Goal: Task Accomplishment & Management: Manage account settings

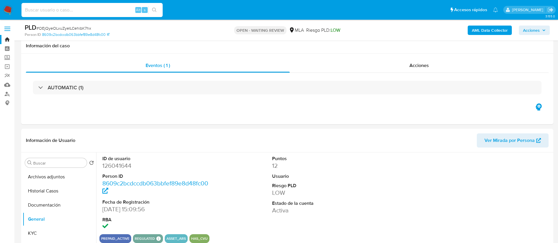
select select "10"
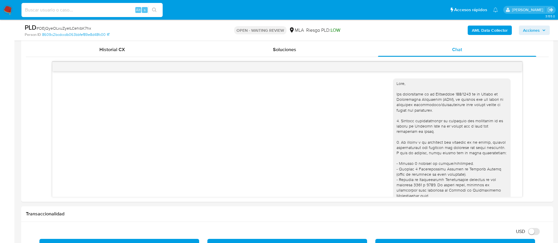
scroll to position [236, 0]
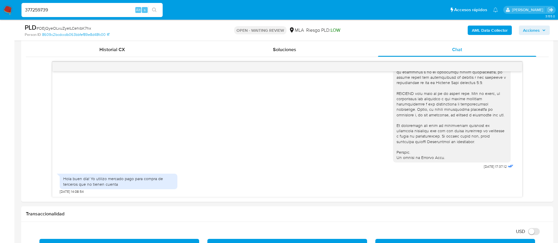
type input "377259739"
click at [151, 10] on button "search-icon" at bounding box center [154, 10] width 12 height 8
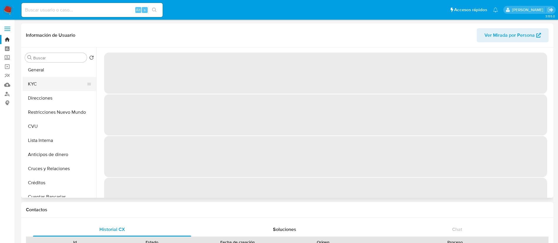
select select "10"
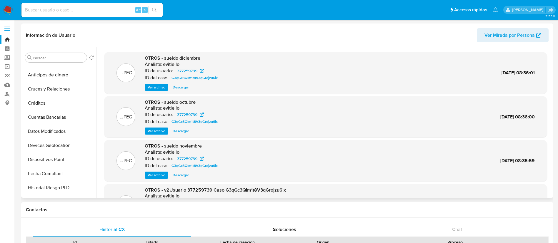
scroll to position [132, 0]
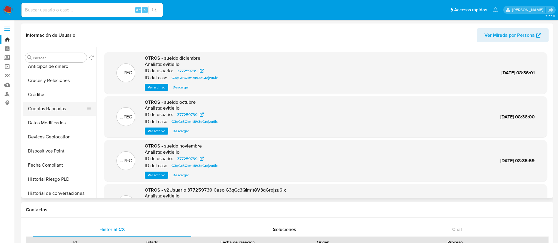
click at [50, 109] on button "Cuentas Bancarias" at bounding box center [57, 109] width 69 height 14
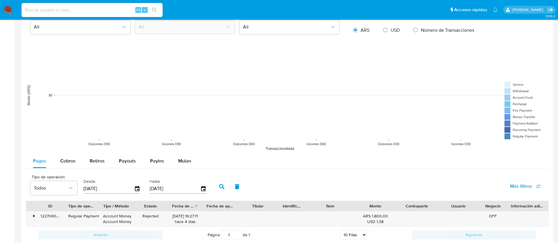
scroll to position [517, 0]
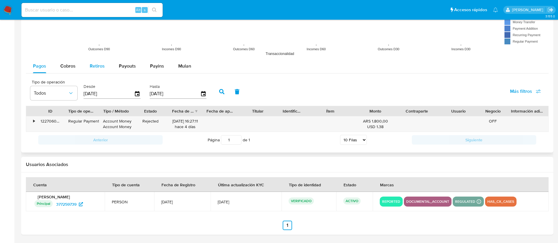
click at [101, 68] on span "Retiros" at bounding box center [97, 66] width 15 height 7
select select "10"
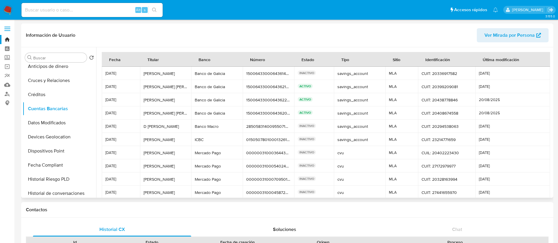
scroll to position [28, 0]
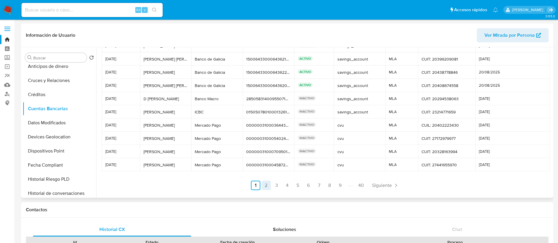
click at [265, 185] on link "2" at bounding box center [265, 185] width 9 height 9
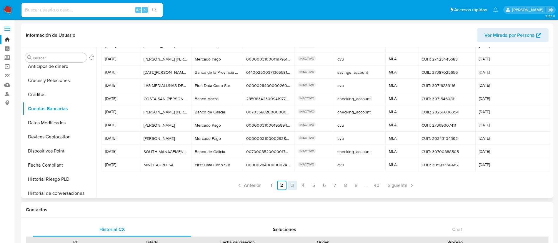
click at [293, 186] on link "3" at bounding box center [292, 185] width 9 height 9
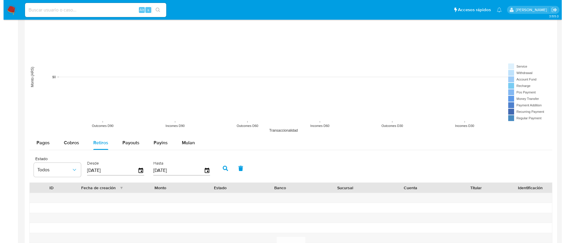
scroll to position [529, 0]
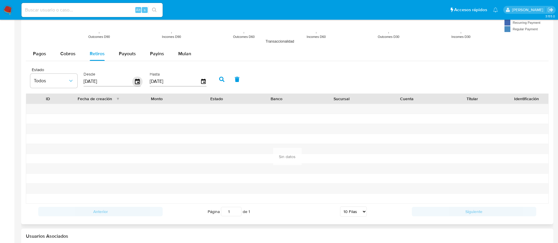
click at [138, 82] on icon "button" at bounding box center [137, 81] width 5 height 5
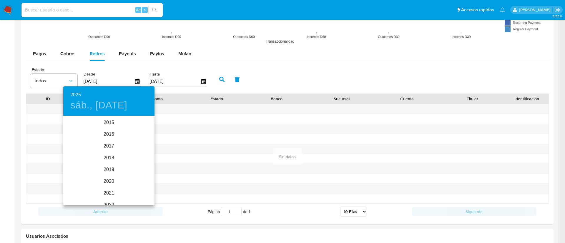
scroll to position [82, 0]
click at [104, 159] on div "2025" at bounding box center [108, 161] width 91 height 12
click at [80, 128] on div "ene." at bounding box center [78, 128] width 30 height 22
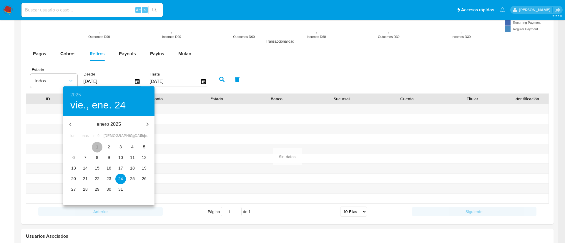
click at [94, 144] on span "1" at bounding box center [97, 147] width 11 height 6
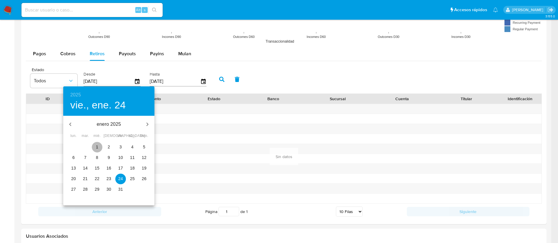
type input "01/01/2025"
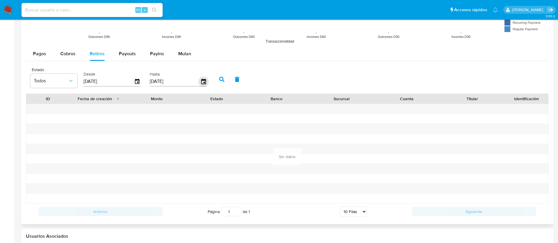
click at [201, 83] on icon "button" at bounding box center [203, 81] width 10 height 10
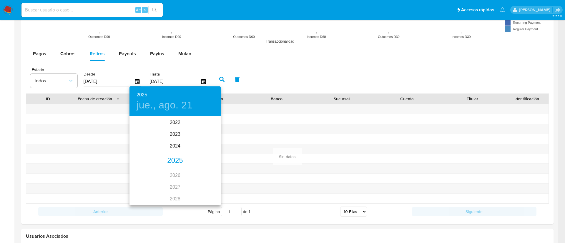
click at [169, 160] on div "2025" at bounding box center [174, 161] width 91 height 12
click at [199, 149] on div "jun." at bounding box center [205, 150] width 30 height 22
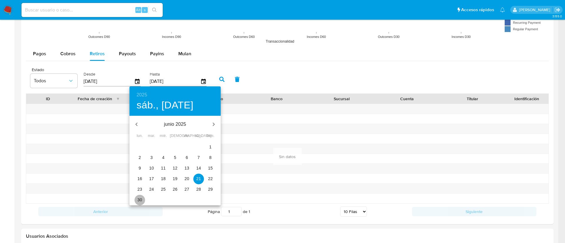
click at [143, 200] on span "30" at bounding box center [139, 200] width 11 height 6
type input "30/06/2025"
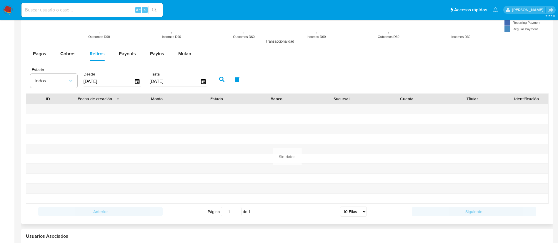
click at [218, 85] on button "button" at bounding box center [221, 79] width 15 height 14
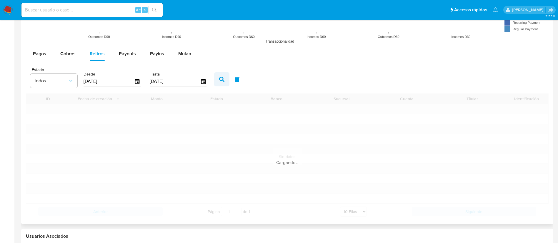
scroll to position [517, 0]
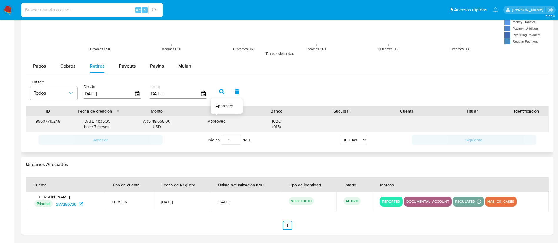
click at [204, 123] on div "Approved" at bounding box center [217, 122] width 46 height 6
click at [217, 122] on div "Approved" at bounding box center [217, 122] width 46 height 6
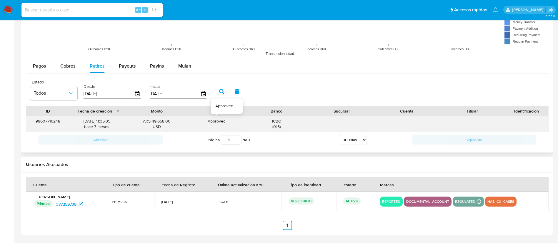
click at [217, 122] on div "Approved" at bounding box center [217, 122] width 46 height 6
click at [218, 131] on div "Approved Approved" at bounding box center [216, 123] width 54 height 15
click at [134, 121] on div "ARS 49.658,00 USD" at bounding box center [156, 124] width 57 height 11
click at [89, 120] on div "17/01/2025 11:35:35 hace 7 meses" at bounding box center [97, 124] width 46 height 11
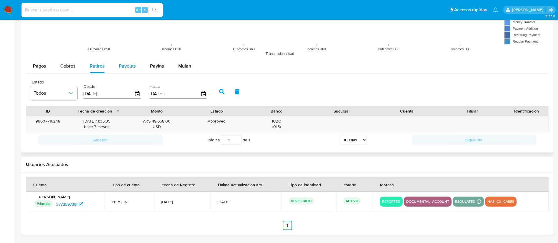
click at [132, 71] on div "Payouts" at bounding box center [127, 66] width 17 height 14
select select "10"
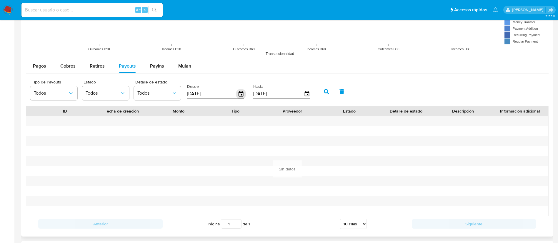
click at [239, 94] on icon "button" at bounding box center [241, 93] width 5 height 5
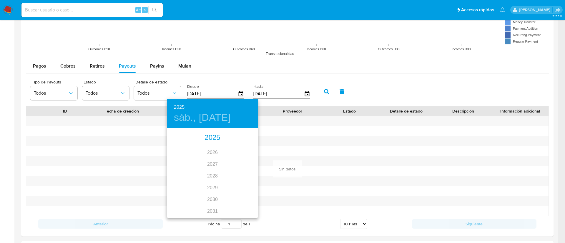
click at [209, 136] on div "2025" at bounding box center [212, 138] width 91 height 12
click at [211, 142] on div "feb." at bounding box center [212, 140] width 30 height 22
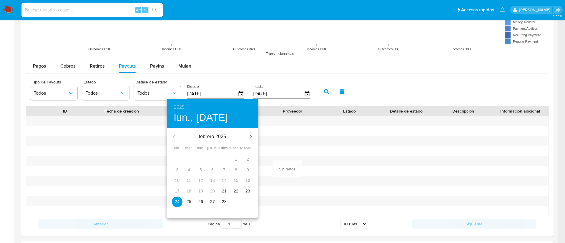
click at [221, 188] on span "21" at bounding box center [224, 191] width 11 height 6
type input "21/02/2025"
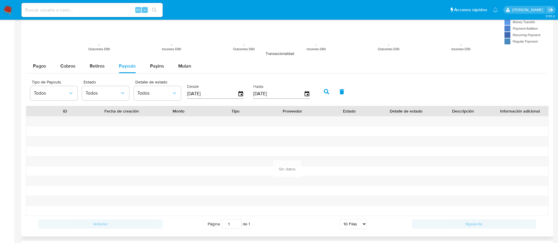
click at [326, 93] on icon "button" at bounding box center [326, 91] width 5 height 5
click at [102, 69] on span "Retiros" at bounding box center [97, 66] width 15 height 7
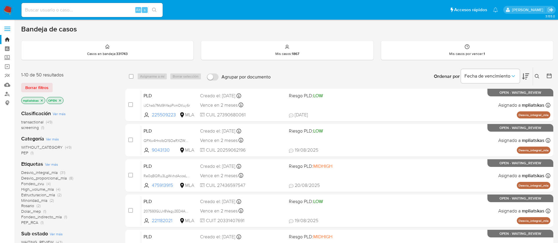
click at [109, 14] on div "Alt s" at bounding box center [91, 10] width 141 height 14
drag, startPoint x: 109, startPoint y: 13, endPoint x: 131, endPoint y: 11, distance: 22.1
click at [109, 13] on input at bounding box center [91, 10] width 141 height 8
paste input "OEjQyeOLvuZyeILCehibK7hx"
type input "OEjQyeOLvuZyeILCehibK7hx"
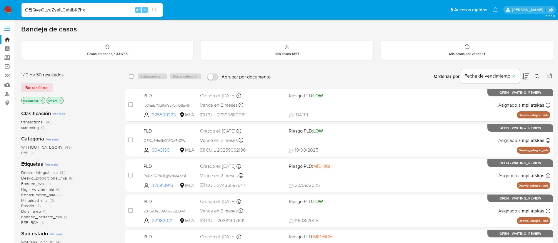
click at [158, 11] on button "search-icon" at bounding box center [154, 10] width 12 height 8
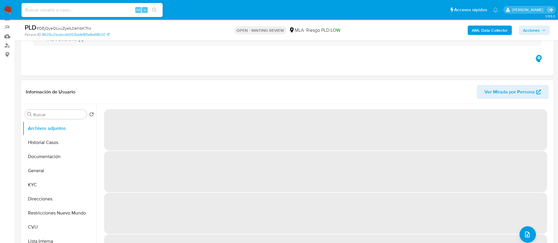
scroll to position [132, 0]
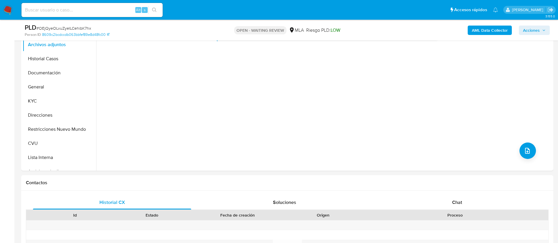
select select "10"
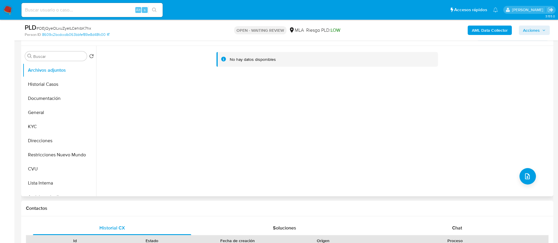
scroll to position [88, 0]
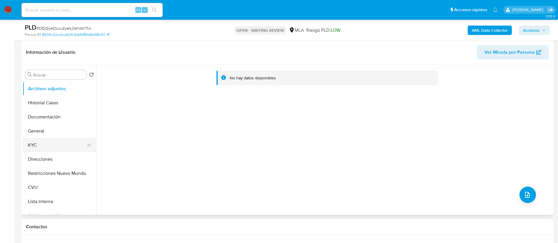
click at [49, 145] on button "KYC" at bounding box center [57, 145] width 69 height 14
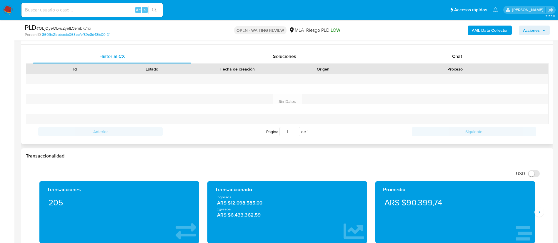
scroll to position [265, 0]
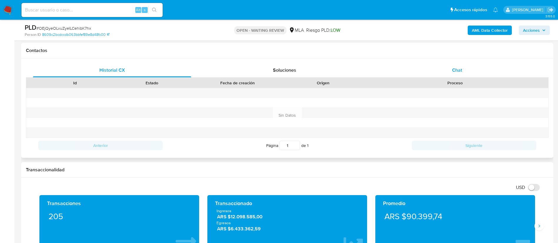
click at [449, 69] on div "Chat" at bounding box center [457, 70] width 158 height 14
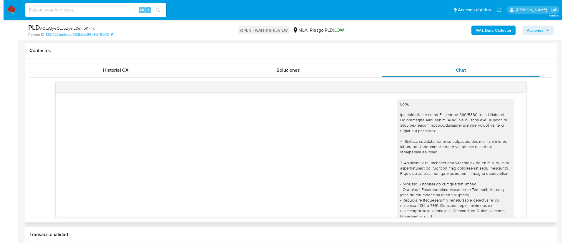
scroll to position [236, 0]
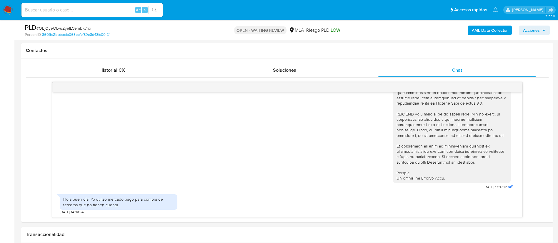
click at [479, 28] on b "AML Data Collector" at bounding box center [490, 30] width 36 height 9
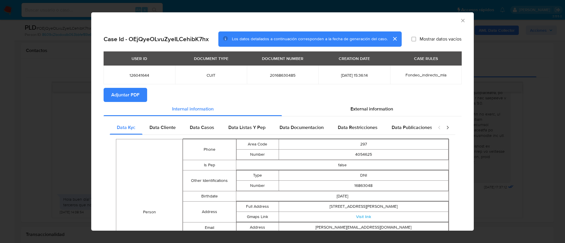
click at [139, 93] on span "Adjuntar PDF" at bounding box center [125, 95] width 28 height 13
click at [135, 91] on span "Adjuntar PDF" at bounding box center [125, 95] width 28 height 13
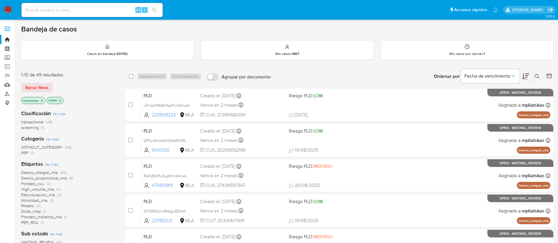
click at [535, 74] on icon at bounding box center [537, 76] width 5 height 5
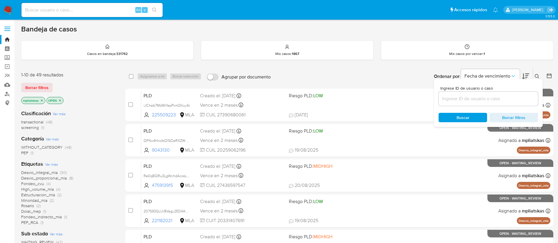
click at [472, 96] on input at bounding box center [488, 99] width 99 height 8
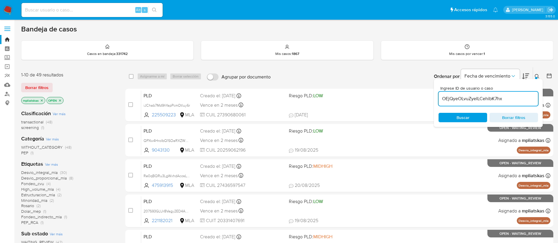
type input "OEjQyeOLvuZyeILCehibK7hx"
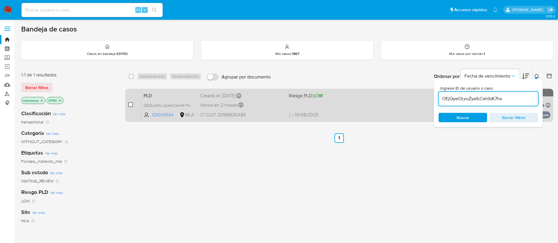
click at [133, 105] on input "checkbox" at bounding box center [130, 104] width 5 height 5
checkbox input "true"
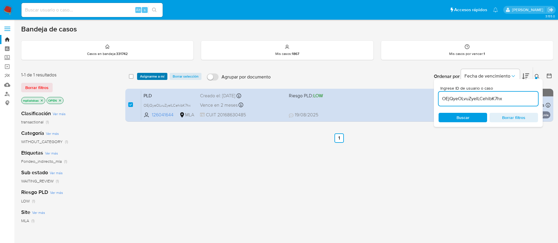
click at [147, 79] on span "Asignarme a mí" at bounding box center [152, 77] width 24 height 6
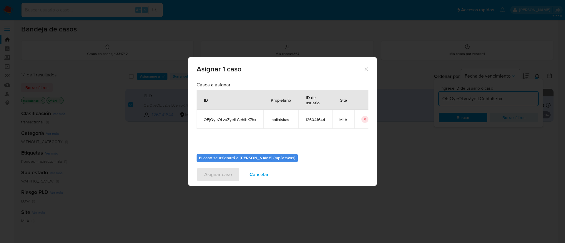
click at [147, 75] on div "Asignar 1 caso Casos a asignar: ID Propietario ID de usuario Site OEjQyeOLvuZye…" at bounding box center [282, 121] width 565 height 243
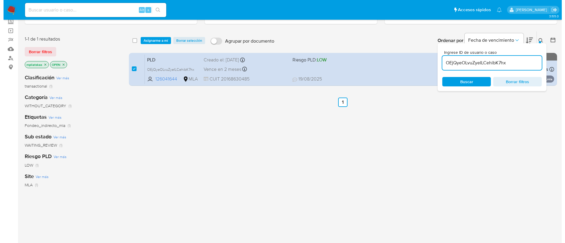
scroll to position [44, 0]
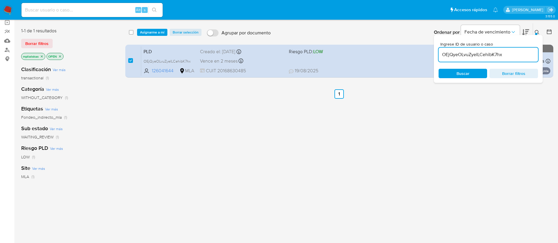
click at [148, 31] on span "Asignarme a mí" at bounding box center [152, 32] width 24 height 6
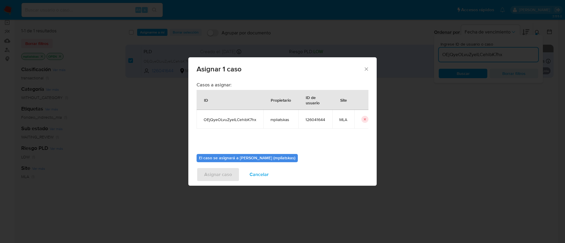
scroll to position [31, 0]
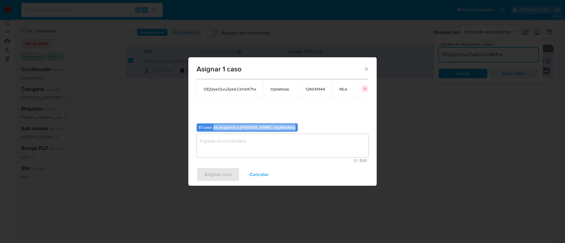
click at [215, 132] on div "El caso se asignará a Micaela Pliatskas (mpliatskas) 0 / 500 500 caracteres res…" at bounding box center [282, 141] width 172 height 44
click at [218, 141] on textarea "assign-modal" at bounding box center [282, 146] width 172 height 24
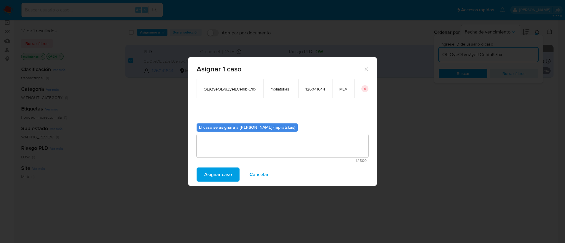
click at [213, 164] on div "Asignar caso Cancelar" at bounding box center [282, 175] width 188 height 22
click at [212, 170] on span "Asignar caso" at bounding box center [218, 174] width 28 height 13
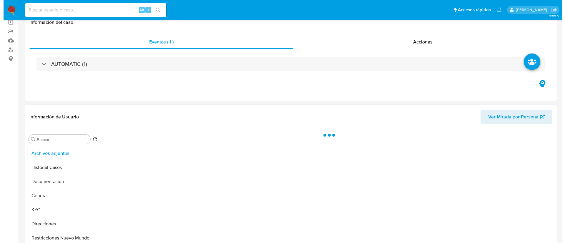
scroll to position [88, 0]
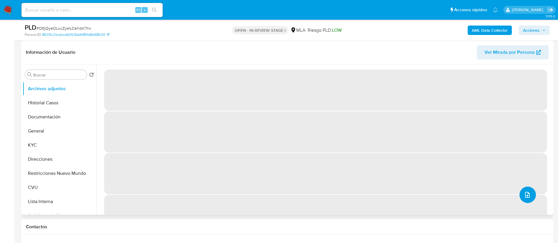
click at [526, 199] on button "upload-file" at bounding box center [527, 195] width 16 height 16
select select "10"
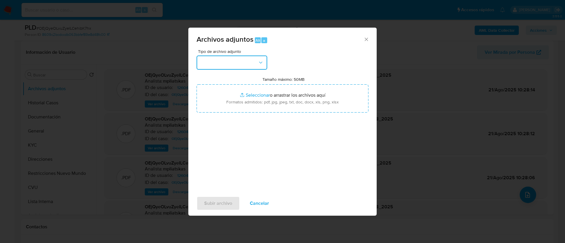
click at [229, 66] on button "button" at bounding box center [231, 63] width 71 height 14
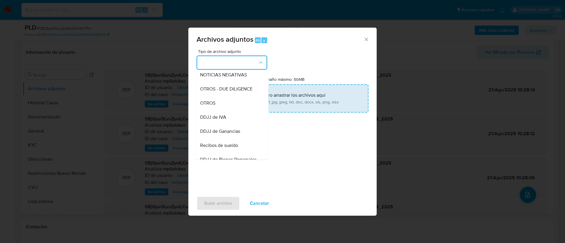
click at [234, 106] on div "OTROS" at bounding box center [230, 103] width 60 height 14
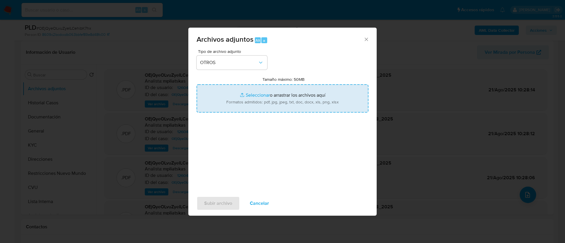
click at [239, 103] on input "Tamaño máximo: 50MB Seleccionar archivos" at bounding box center [282, 98] width 172 height 28
type input "C:\fakepath\126041644 Movimientos.xlsx"
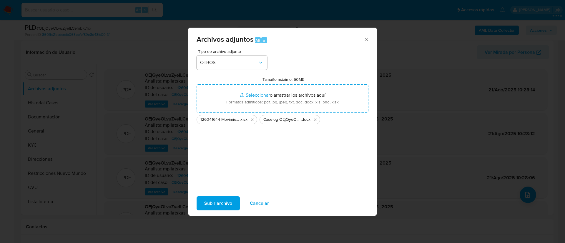
click at [224, 198] on span "Subir archivo" at bounding box center [218, 203] width 28 height 13
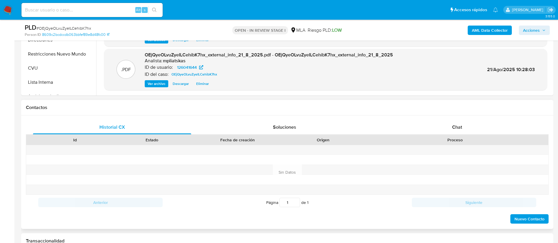
scroll to position [221, 0]
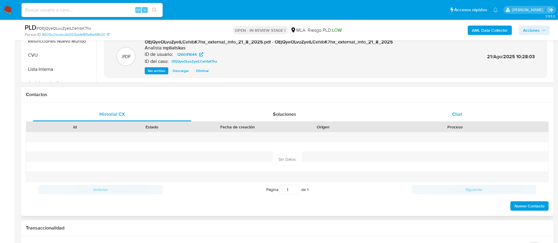
click at [434, 110] on div "Chat" at bounding box center [457, 114] width 158 height 14
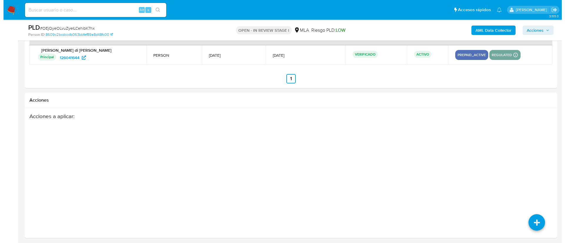
scroll to position [1068, 0]
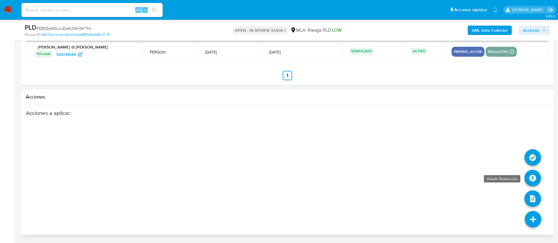
click at [539, 184] on icon at bounding box center [532, 178] width 16 height 16
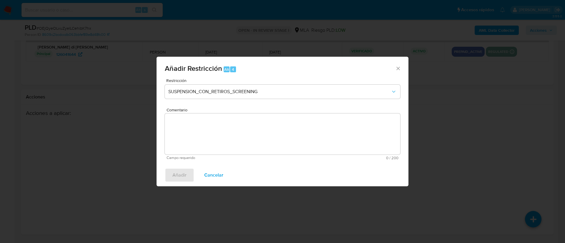
click at [262, 101] on div "Restricción SUSPENSION_CON_RETIROS_SCREENING" at bounding box center [282, 93] width 235 height 28
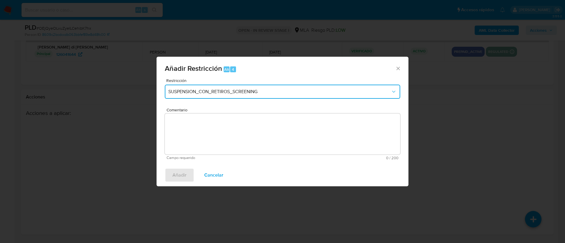
click at [259, 96] on button "SUSPENSION_CON_RETIROS_SCREENING" at bounding box center [282, 92] width 235 height 14
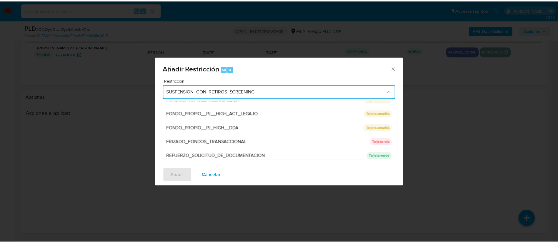
scroll to position [125, 0]
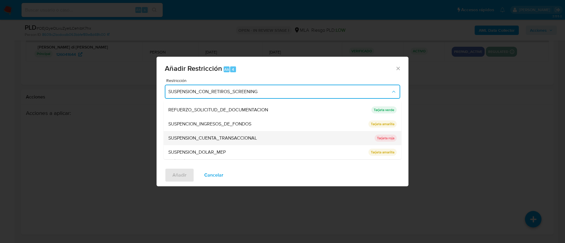
click at [256, 135] on span "SUSPENSION_CUENTA_TRANSACCIONAL" at bounding box center [212, 138] width 89 height 6
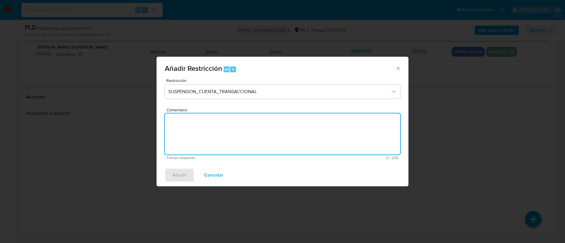
click at [256, 134] on textarea "Comentario" at bounding box center [282, 134] width 235 height 41
type textarea "AML"
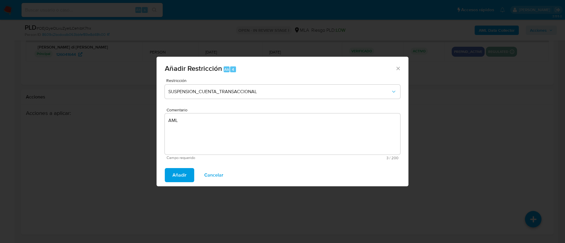
click at [178, 173] on span "Añadir" at bounding box center [179, 175] width 14 height 13
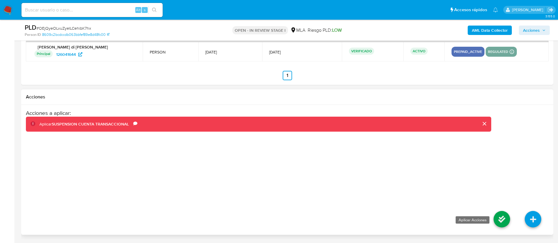
click at [498, 216] on icon at bounding box center [502, 219] width 16 height 16
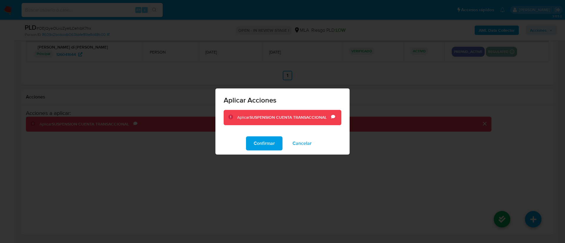
click at [266, 150] on span "Confirmar" at bounding box center [264, 143] width 21 height 13
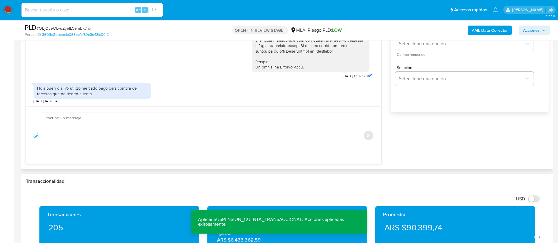
scroll to position [362, 0]
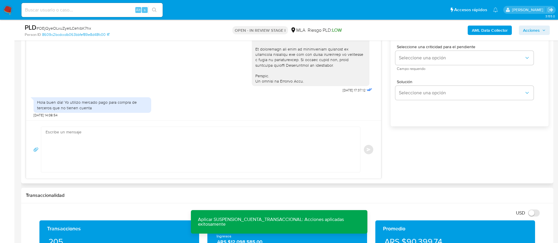
click at [194, 141] on textarea at bounding box center [199, 149] width 307 height 45
paste textarea "Muchas gracias por tu respuesta. Analizamos tu caso y verificamos que no te enc…"
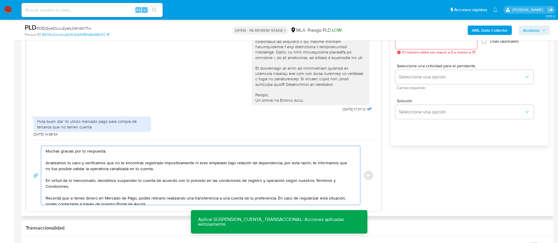
scroll to position [318, 0]
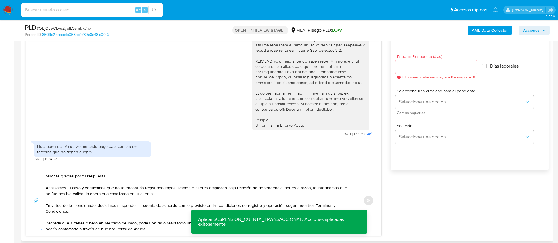
type textarea "Muchas gracias por tu respuesta. Analizamos tu caso y verificamos que no te enc…"
click at [409, 68] on input "Esperar Respuesta (días)" at bounding box center [436, 67] width 82 height 8
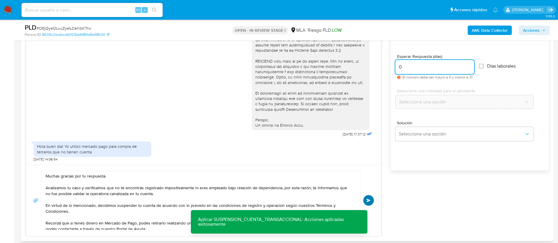
type input "0"
click at [370, 196] on button "Enviar" at bounding box center [368, 200] width 11 height 11
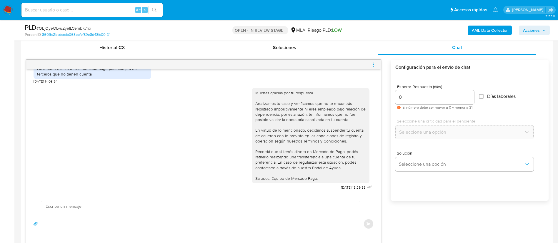
scroll to position [274, 0]
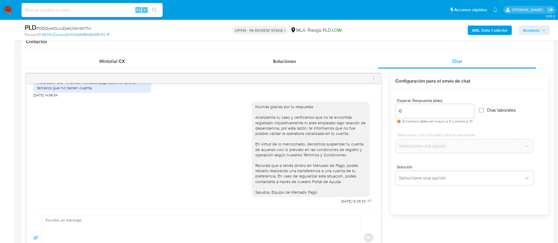
click at [372, 80] on icon "menu-action" at bounding box center [373, 78] width 5 height 5
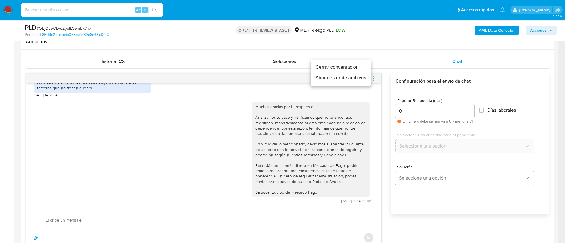
click at [350, 66] on li "Cerrar conversación" at bounding box center [341, 67] width 60 height 11
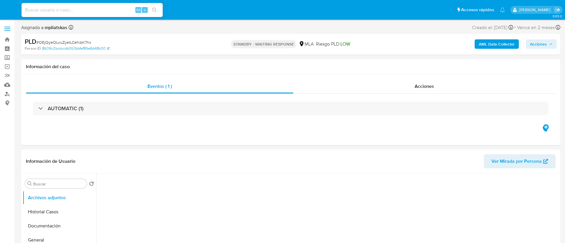
select select "10"
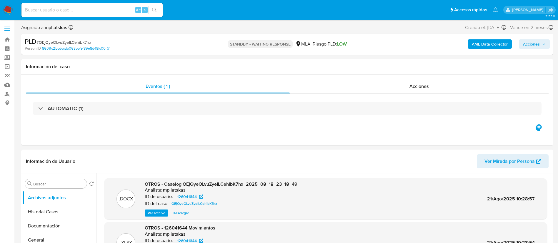
click at [132, 8] on input at bounding box center [91, 10] width 141 height 8
paste input "S6UcQWnSaswiCiycSp0rjIVi"
type input "S6UcQWnSaswiCiycSp0rjIVi"
click at [155, 11] on icon "search-icon" at bounding box center [154, 10] width 5 height 5
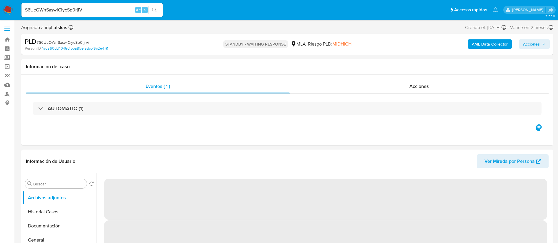
select select "10"
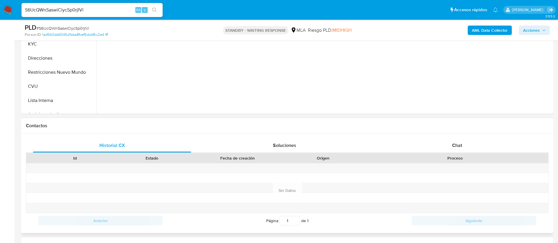
scroll to position [221, 0]
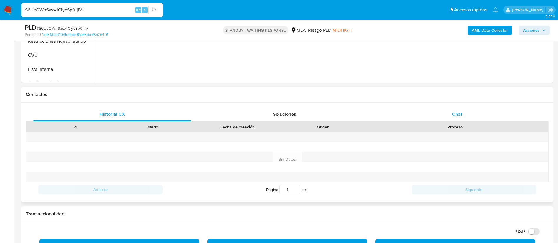
click at [454, 116] on span "Chat" at bounding box center [457, 114] width 10 height 7
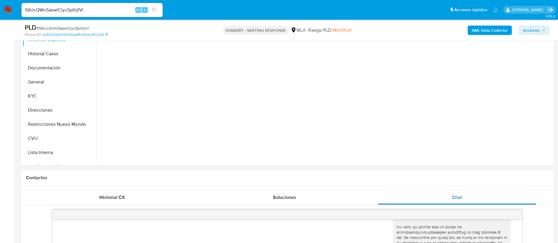
scroll to position [132, 0]
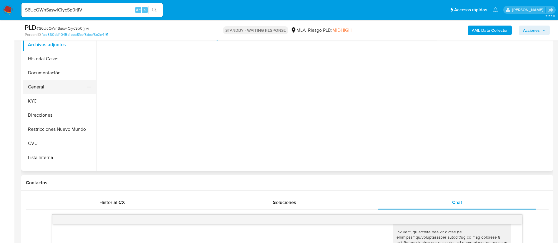
click at [59, 89] on button "General" at bounding box center [57, 87] width 69 height 14
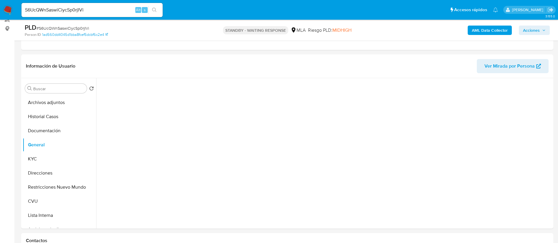
scroll to position [88, 0]
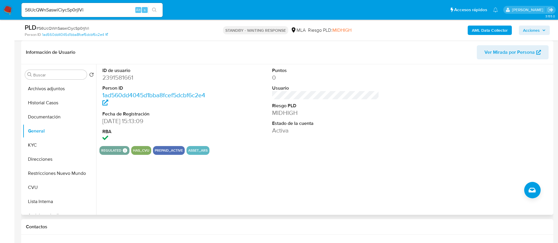
click at [121, 78] on dd "2391581661" at bounding box center [155, 78] width 107 height 8
copy dd "2391581661"
click at [129, 77] on dd "2391581661" at bounding box center [155, 78] width 107 height 8
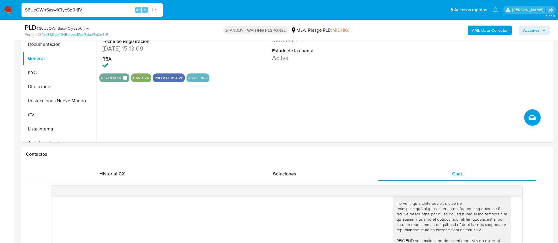
scroll to position [132, 0]
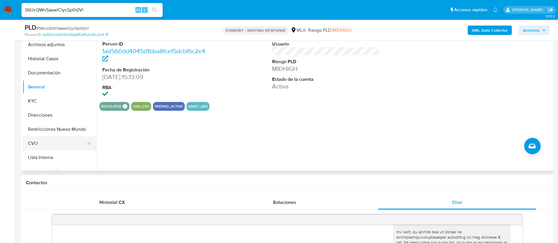
click at [50, 140] on button "CVU" at bounding box center [57, 143] width 69 height 14
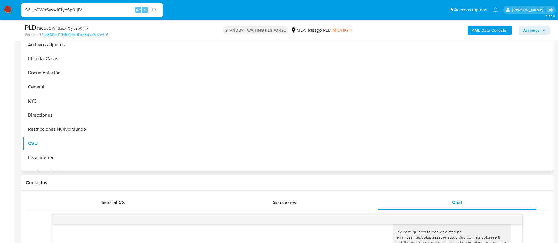
scroll to position [88, 0]
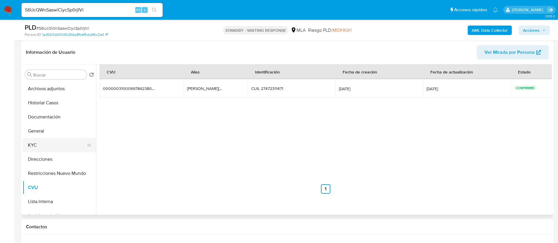
click at [42, 149] on button "KYC" at bounding box center [57, 145] width 69 height 14
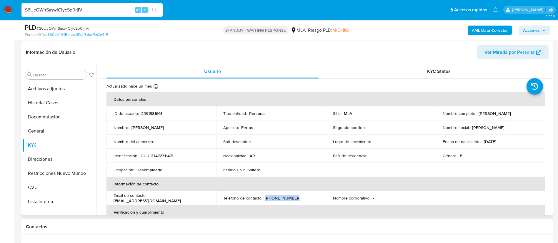
drag, startPoint x: 264, startPoint y: 198, endPoint x: 288, endPoint y: 197, distance: 24.1
click at [292, 198] on div "Teléfono de contacto : (223) 6058779" at bounding box center [271, 198] width 96 height 5
drag, startPoint x: 149, startPoint y: 195, endPoint x: 201, endPoint y: 200, distance: 52.3
click at [201, 200] on div "Email de contacto : hacelayetabolo2@gmail.com" at bounding box center [162, 198] width 96 height 11
click at [131, 7] on input "S6UcQWnSaswiCiycSp0rjIVi" at bounding box center [91, 10] width 141 height 8
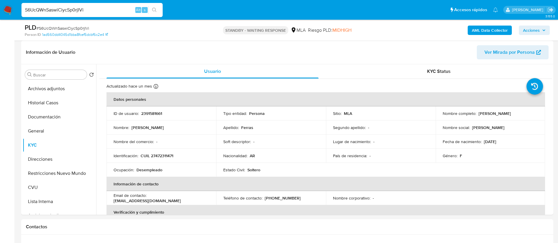
click at [131, 7] on input "S6UcQWnSaswiCiycSp0rjIVi" at bounding box center [91, 10] width 141 height 8
paste input "JtCEFPv0UPeEZuF1EF9p5RVh"
type input "JtCEFPv0UPeEZuF1EF9p5RVh"
click at [154, 11] on icon "search-icon" at bounding box center [154, 10] width 4 height 4
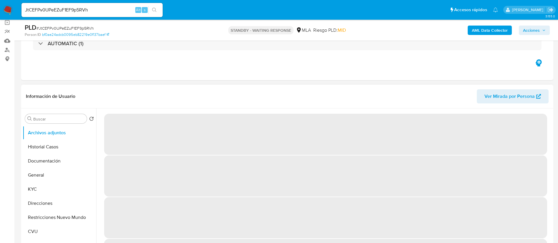
select select "10"
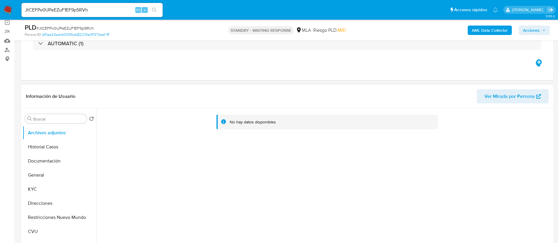
scroll to position [132, 0]
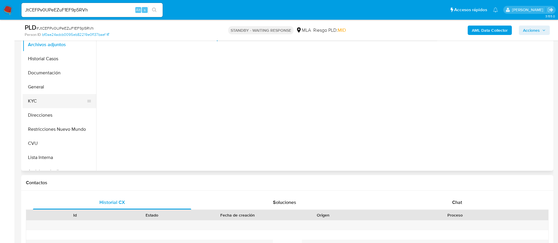
click at [60, 104] on button "KYC" at bounding box center [57, 101] width 69 height 14
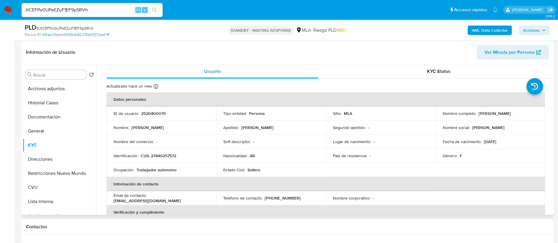
click at [147, 114] on p "2520400070" at bounding box center [153, 113] width 25 height 5
copy p "2520400070"
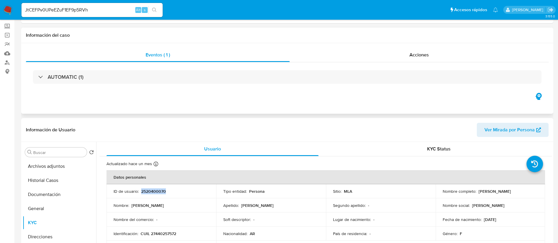
scroll to position [0, 0]
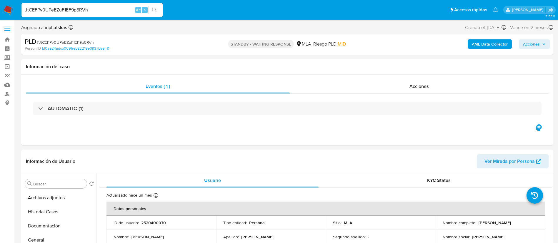
click at [100, 13] on input "JtCEFPv0UPeEZuF1EF9p5RVh" at bounding box center [91, 10] width 141 height 8
paste input "8C0iayEfmeoqCXZi1G0LDF7L"
type input "8C0iayEfmeoqCXZi1G0LDF7L"
click at [151, 9] on button "search-icon" at bounding box center [154, 10] width 12 height 8
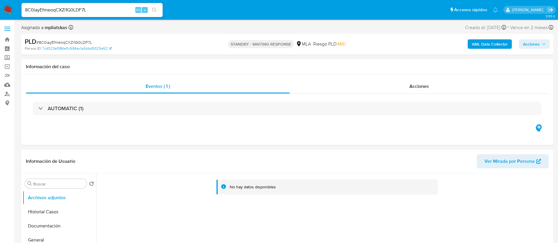
select select "10"
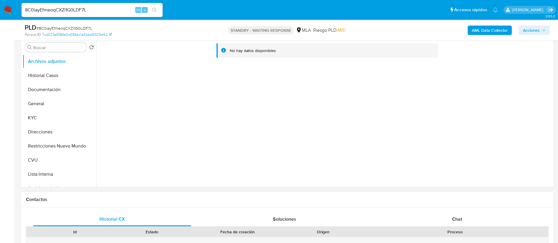
scroll to position [176, 0]
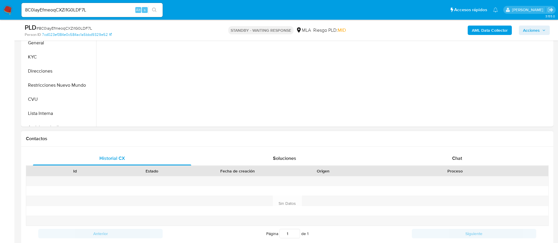
click at [454, 150] on div "Historial CX Soluciones Chat Id Estado Fecha de creación Origen Proceso Anterio…" at bounding box center [287, 196] width 532 height 99
click at [452, 157] on div "Chat" at bounding box center [457, 158] width 158 height 14
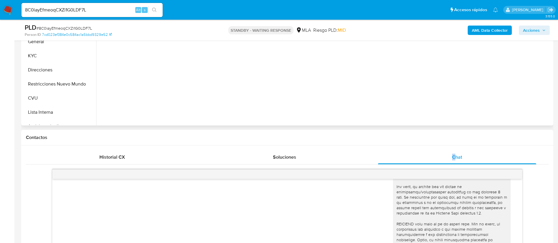
scroll to position [88, 0]
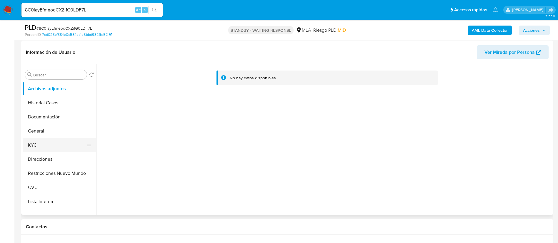
click at [68, 141] on button "KYC" at bounding box center [57, 145] width 69 height 14
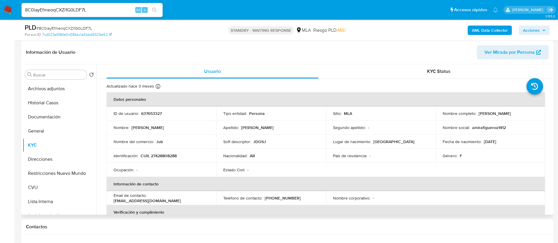
click at [142, 111] on p "637653327" at bounding box center [151, 113] width 21 height 5
copy p "637653327"
drag, startPoint x: 264, startPoint y: 196, endPoint x: 290, endPoint y: 200, distance: 26.4
click at [290, 200] on div "Teléfono de contacto : (11) 34448339" at bounding box center [271, 198] width 96 height 5
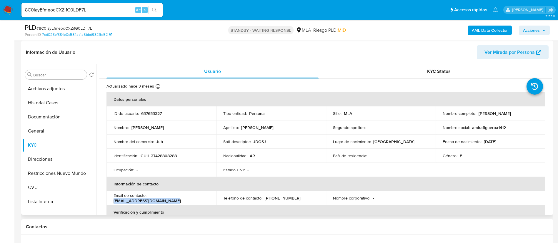
drag, startPoint x: 150, startPoint y: 197, endPoint x: 205, endPoint y: 197, distance: 55.0
click at [215, 196] on td "Email de contacto : amirafigueroa1412@gmail.com" at bounding box center [161, 198] width 110 height 14
click at [71, 182] on button "CVU" at bounding box center [57, 188] width 69 height 14
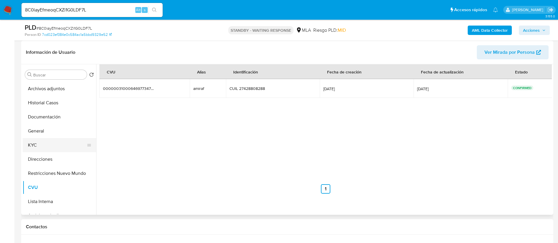
click at [51, 143] on button "KYC" at bounding box center [57, 145] width 69 height 14
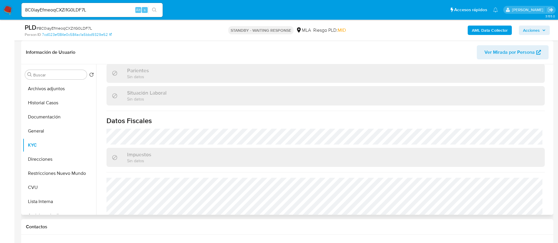
scroll to position [304, 0]
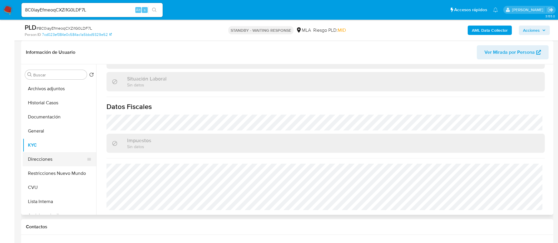
click at [51, 156] on button "Direcciones" at bounding box center [57, 159] width 69 height 14
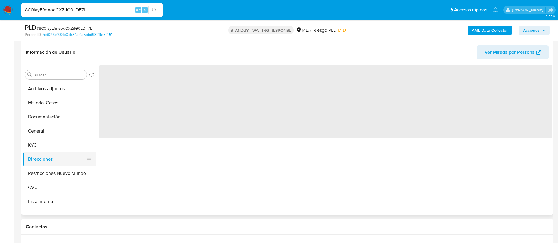
scroll to position [0, 0]
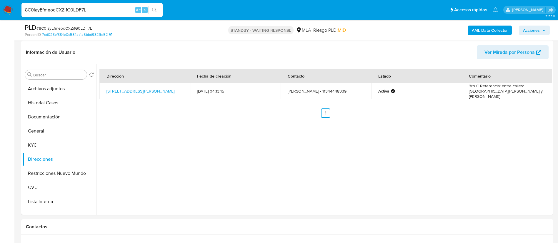
click at [131, 8] on input "8C0iayEfmeoqCXZi1G0LDF7L" at bounding box center [91, 10] width 141 height 8
paste input "I46QiYqjvLPjygmRF842J6cT"
type input "I46QiYqjvLPjygmRF842J6cT"
click at [150, 9] on button "search-icon" at bounding box center [154, 10] width 12 height 8
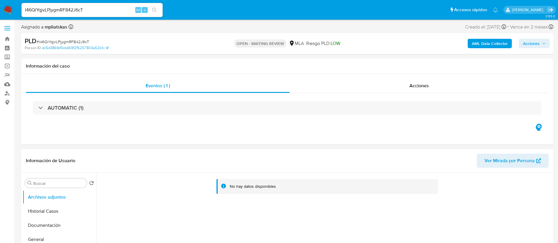
select select "10"
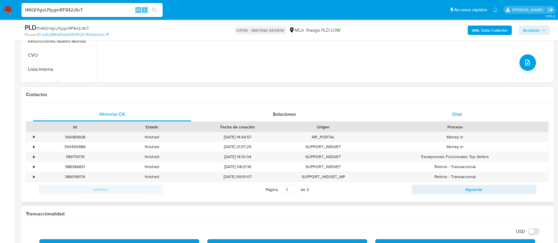
click at [429, 120] on div "Chat" at bounding box center [457, 114] width 158 height 14
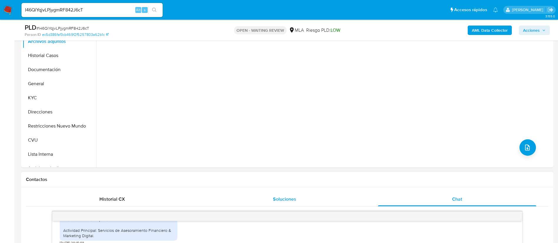
scroll to position [132, 0]
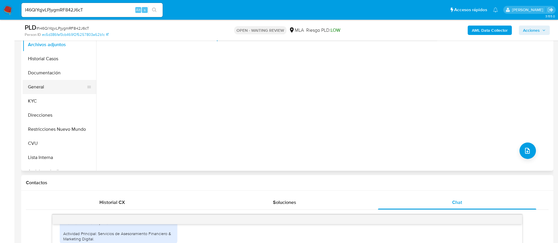
click at [46, 86] on button "General" at bounding box center [57, 87] width 69 height 14
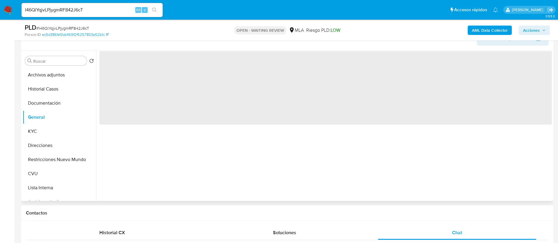
scroll to position [88, 0]
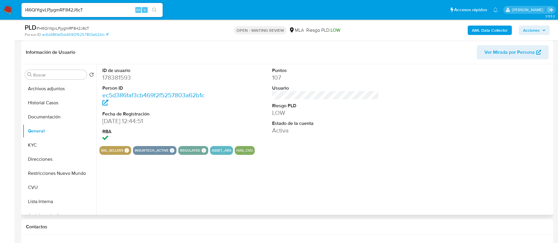
click at [115, 78] on dd "178381593" at bounding box center [155, 78] width 107 height 8
click at [115, 79] on dd "178381593" at bounding box center [155, 78] width 107 height 8
copy dd "178381593"
click at [55, 150] on button "KYC" at bounding box center [57, 145] width 69 height 14
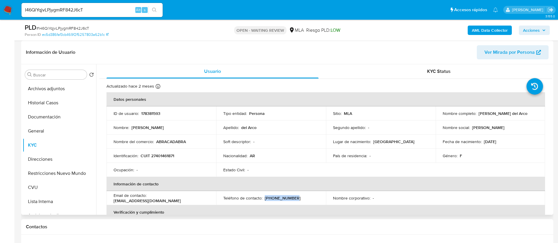
drag, startPoint x: 264, startPoint y: 199, endPoint x: 287, endPoint y: 197, distance: 23.3
click at [287, 197] on p "(11) 27167315" at bounding box center [283, 198] width 36 height 5
drag, startPoint x: 150, startPoint y: 197, endPoint x: 160, endPoint y: 197, distance: 9.7
click at [160, 198] on p "sooldelarco@gmail.com" at bounding box center [147, 200] width 67 height 5
drag, startPoint x: 149, startPoint y: 198, endPoint x: 192, endPoint y: 198, distance: 42.7
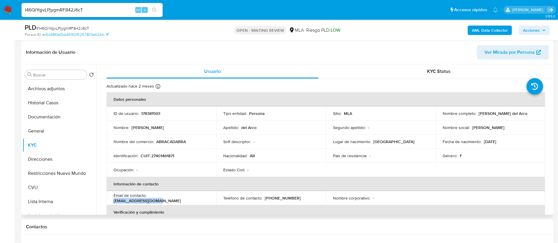
click at [181, 198] on p "sooldelarco@gmail.com" at bounding box center [147, 200] width 67 height 5
click at [53, 184] on button "CVU" at bounding box center [57, 188] width 69 height 14
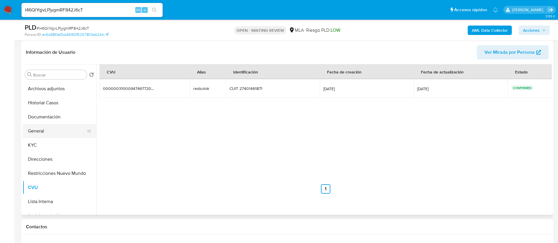
click at [48, 135] on button "General" at bounding box center [57, 131] width 69 height 14
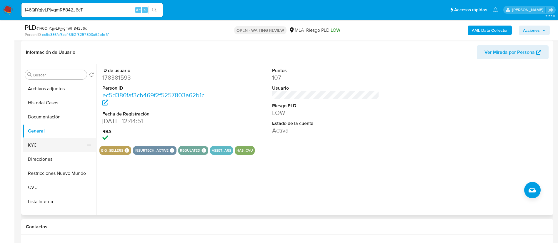
click at [57, 144] on button "KYC" at bounding box center [57, 145] width 69 height 14
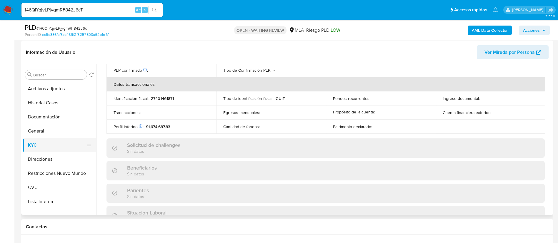
scroll to position [309, 0]
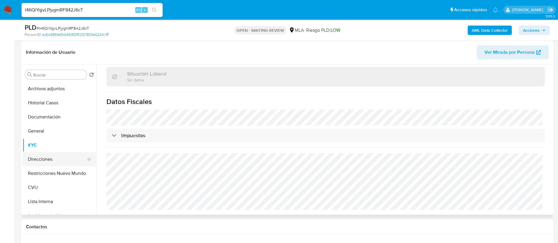
drag, startPoint x: 54, startPoint y: 159, endPoint x: 57, endPoint y: 159, distance: 3.8
click at [54, 159] on button "Direcciones" at bounding box center [57, 159] width 69 height 14
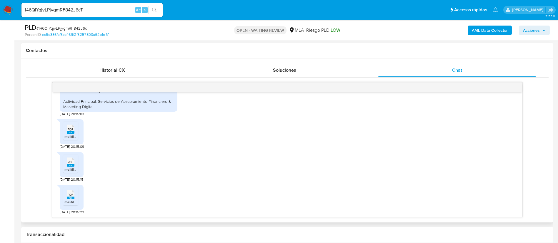
scroll to position [377, 0]
click at [75, 136] on span "melifile497144324481939032.pdf" at bounding box center [90, 136] width 52 height 5
click at [79, 165] on ul "PDF PDF melifile871778012241988695.pdf" at bounding box center [71, 165] width 17 height 20
click at [75, 166] on div "PDF PDF" at bounding box center [70, 161] width 12 height 11
click at [74, 193] on div "PDF PDF" at bounding box center [70, 194] width 12 height 11
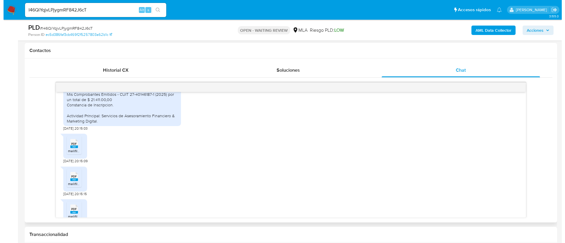
scroll to position [333, 0]
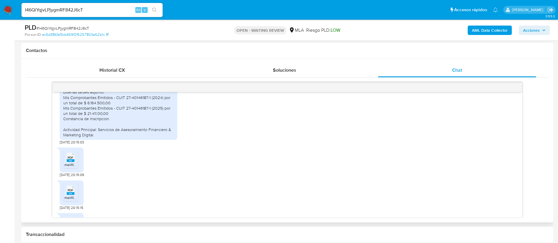
drag, startPoint x: 94, startPoint y: 152, endPoint x: 64, endPoint y: 115, distance: 47.6
click at [64, 115] on div "Buenas tardes adjunto: Mis Comprobantes Emitidos - CUIT 27-40146187-1 (2024) po…" at bounding box center [118, 113] width 111 height 48
copy div "Mis Comprobantes Emitidos - CUIT 27-40146187-1 (2024) por un total de $ 6.164.5…"
click at [474, 35] on div "AML Data Collector Acciones" at bounding box center [463, 30] width 174 height 14
click at [474, 32] on b "AML Data Collector" at bounding box center [490, 30] width 36 height 9
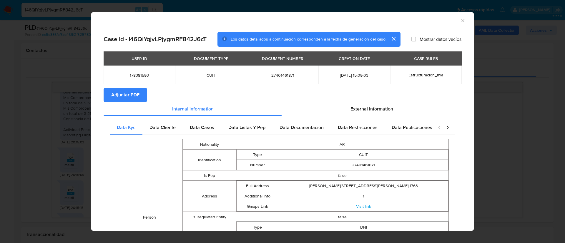
click at [139, 96] on span "Adjuntar PDF" at bounding box center [125, 95] width 28 height 13
click at [137, 76] on span "178381593" at bounding box center [139, 75] width 57 height 5
copy span "178381593"
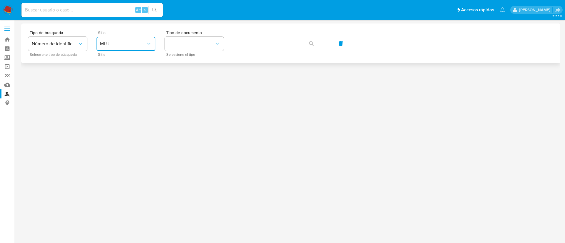
click at [140, 42] on button "MLU" at bounding box center [125, 44] width 59 height 14
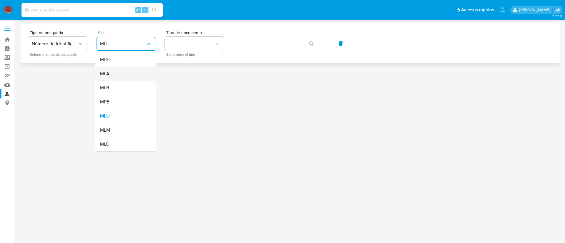
click at [130, 74] on div "MLA" at bounding box center [124, 74] width 48 height 14
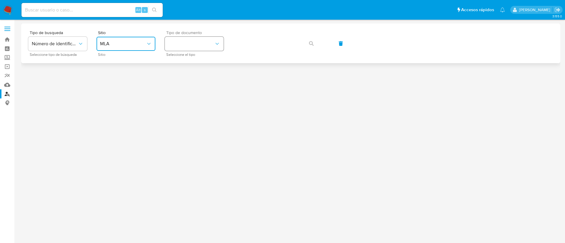
click at [178, 45] on button "identificationType" at bounding box center [194, 44] width 59 height 14
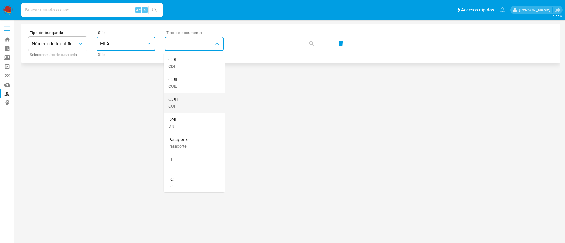
click at [185, 95] on div "CUIT CUIT" at bounding box center [192, 103] width 48 height 20
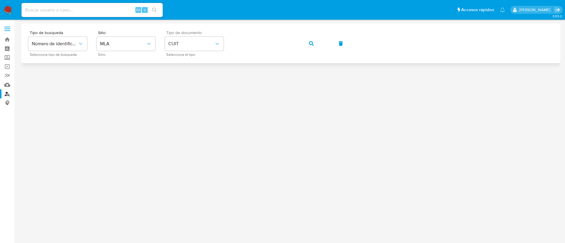
click at [302, 42] on button "button" at bounding box center [311, 43] width 20 height 14
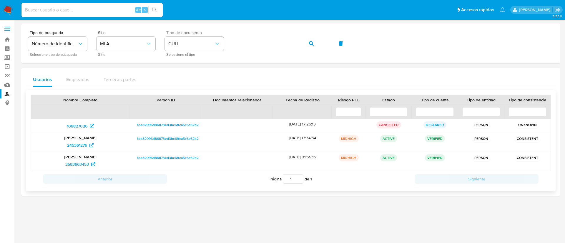
click at [80, 140] on p "[PERSON_NAME]" at bounding box center [80, 137] width 91 height 5
click at [79, 142] on span "245361276" at bounding box center [77, 145] width 20 height 9
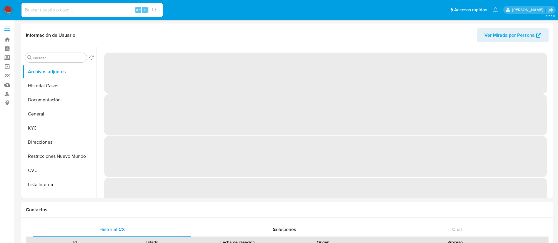
select select "10"
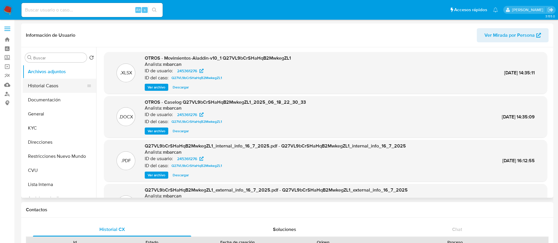
click at [63, 86] on button "Historial Casos" at bounding box center [57, 86] width 69 height 14
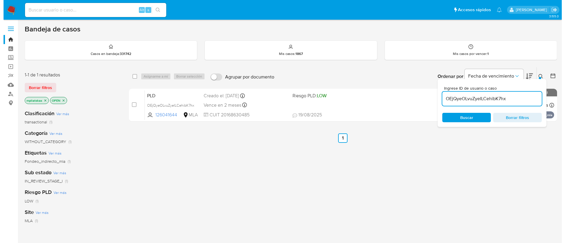
scroll to position [44, 0]
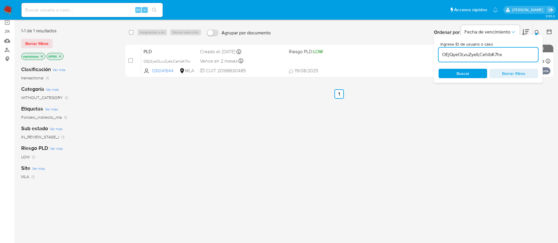
click at [455, 54] on input "OEjQyeOLvuZyeILCehibK7hx" at bounding box center [488, 55] width 99 height 8
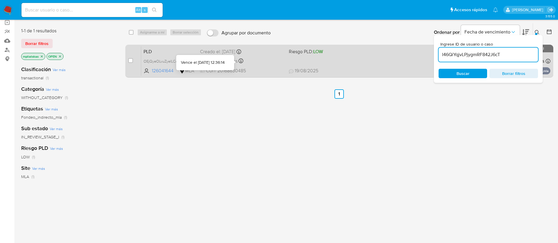
type input "I46QiYqjvLPjygmRF842J6cT"
click at [132, 60] on input "checkbox" at bounding box center [130, 60] width 5 height 5
checkbox input "true"
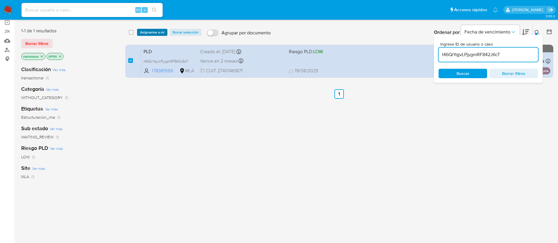
click at [149, 35] on span "Asignarme a mí" at bounding box center [152, 32] width 24 height 6
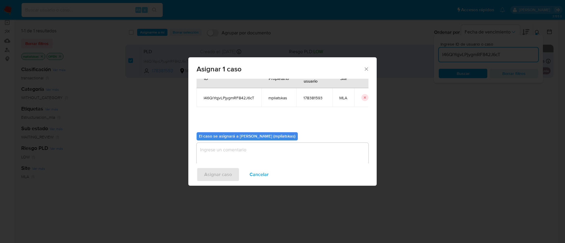
scroll to position [31, 0]
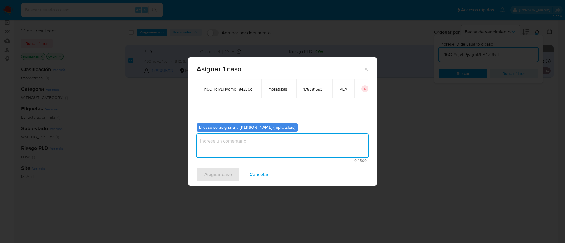
click at [240, 136] on textarea "assign-modal" at bounding box center [282, 146] width 172 height 24
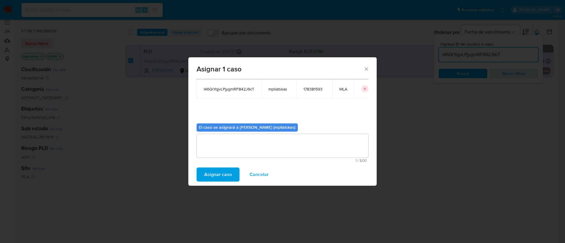
click at [222, 171] on span "Asignar caso" at bounding box center [218, 174] width 28 height 13
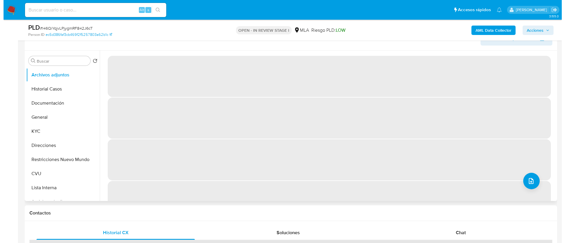
scroll to position [88, 0]
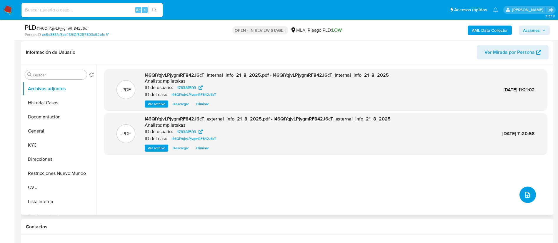
select select "10"
click at [523, 199] on button "upload-file" at bounding box center [527, 195] width 16 height 16
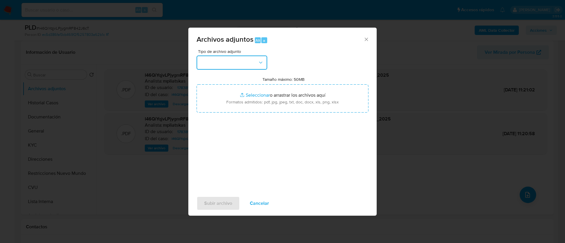
click at [230, 66] on button "button" at bounding box center [231, 63] width 71 height 14
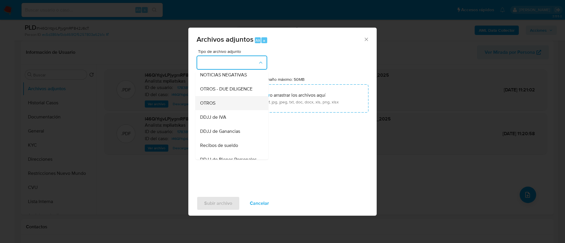
click at [226, 110] on div "OTROS" at bounding box center [230, 103] width 60 height 14
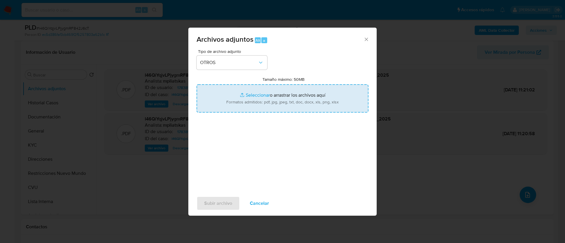
click at [234, 102] on input "Tamaño máximo: 50MB Seleccionar archivos" at bounding box center [282, 98] width 172 height 28
type input "C:\fakepath\178381593 Movimientos.xlsx"
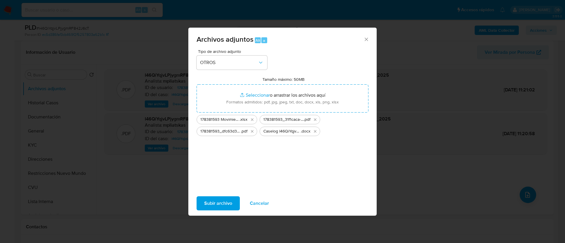
click at [234, 199] on button "Subir archivo" at bounding box center [217, 203] width 43 height 14
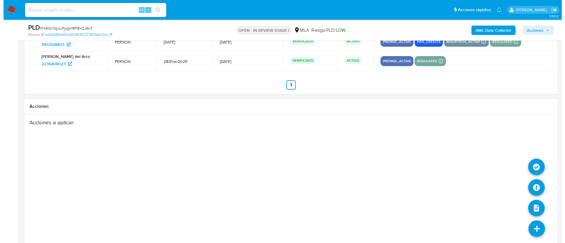
scroll to position [965, 0]
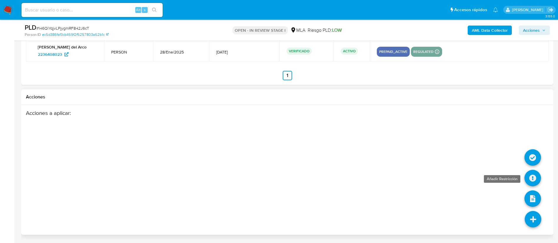
click at [533, 180] on icon at bounding box center [532, 178] width 16 height 16
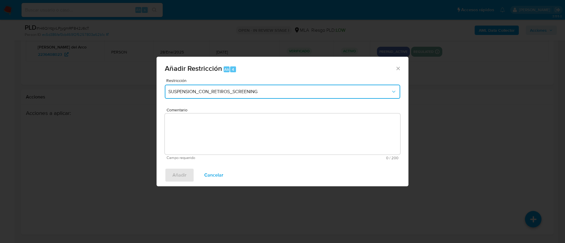
click at [231, 92] on span "SUSPENSION_CON_RETIROS_SCREENING" at bounding box center [279, 92] width 222 height 6
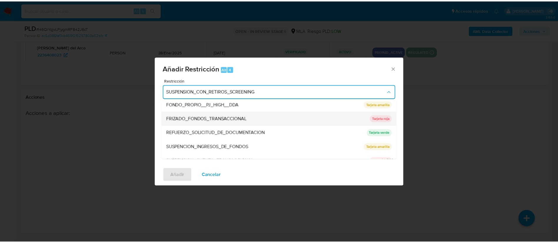
scroll to position [125, 0]
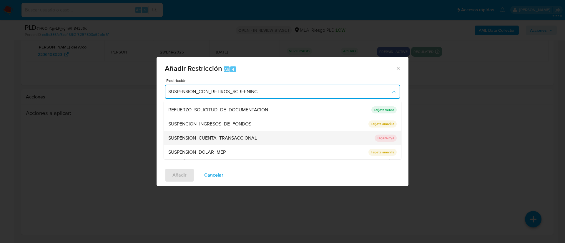
click at [226, 139] on span "SUSPENSION_CUENTA_TRANSACCIONAL" at bounding box center [212, 138] width 89 height 6
click at [226, 139] on textarea "Comentario" at bounding box center [282, 134] width 235 height 41
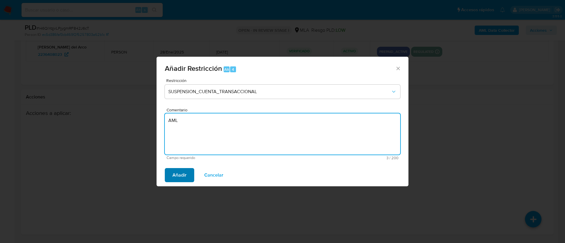
type textarea "AML"
click at [170, 175] on button "Añadir" at bounding box center [179, 175] width 29 height 14
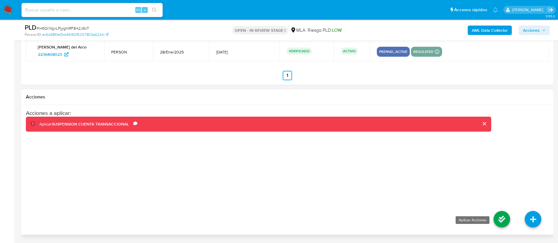
click at [502, 220] on icon at bounding box center [502, 219] width 16 height 16
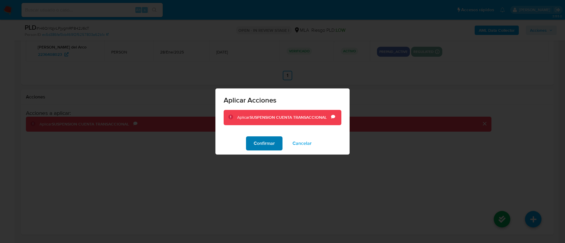
click at [266, 149] on span "Confirmar" at bounding box center [264, 143] width 21 height 13
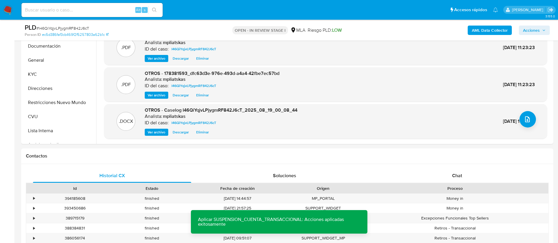
scroll to position [265, 0]
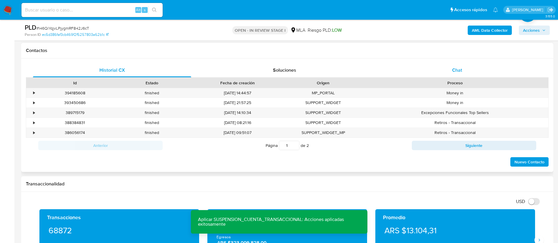
click at [460, 72] on span "Chat" at bounding box center [457, 70] width 10 height 7
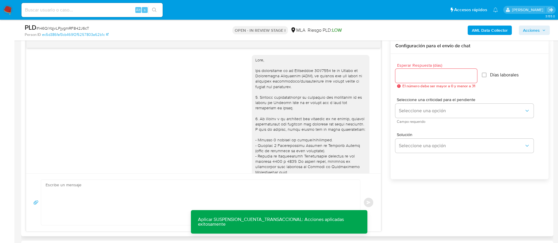
scroll to position [377, 0]
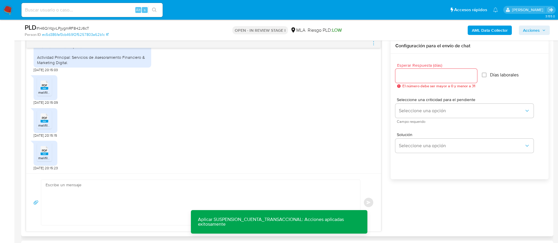
click at [177, 199] on textarea at bounding box center [199, 202] width 307 height 45
paste textarea "Muchas gracias por la respuesta. Analizamos tu caso y notamos que la informació…"
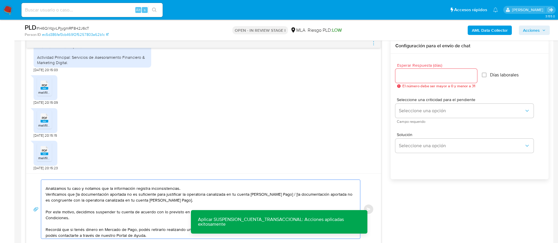
scroll to position [0, 0]
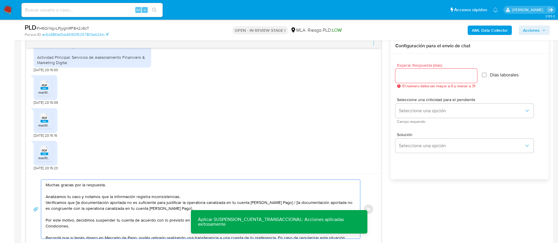
click at [76, 204] on textarea "Muchas gracias por la respuesta. Analizamos tu caso y notamos que la informació…" at bounding box center [199, 209] width 307 height 59
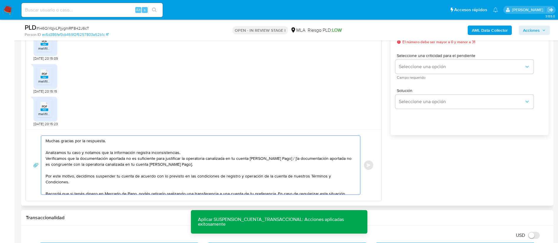
drag, startPoint x: 279, startPoint y: 159, endPoint x: 176, endPoint y: 166, distance: 103.8
click at [176, 166] on textarea "Muchas gracias por la respuesta. Analizamos tu caso y notamos que la informació…" at bounding box center [199, 165] width 307 height 59
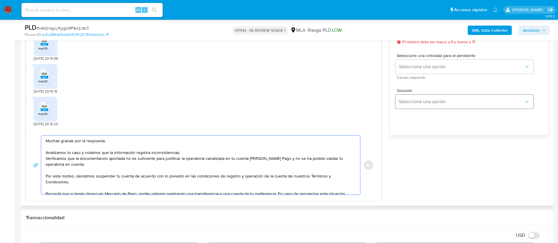
scroll to position [309, 0]
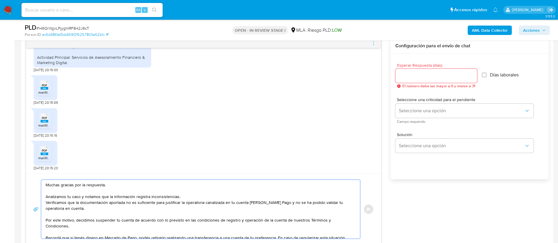
type textarea "Muchas gracias por la respuesta. Analizamos tu caso y notamos que la informació…"
click at [413, 77] on input "Esperar Respuesta (días)" at bounding box center [436, 76] width 82 height 8
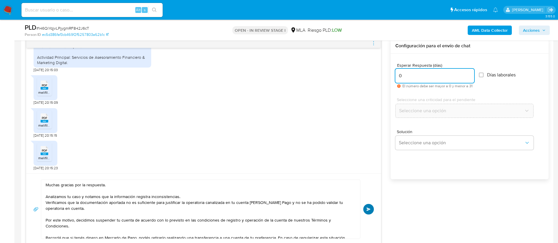
type input "0"
click at [365, 211] on button "Enviar" at bounding box center [368, 209] width 11 height 11
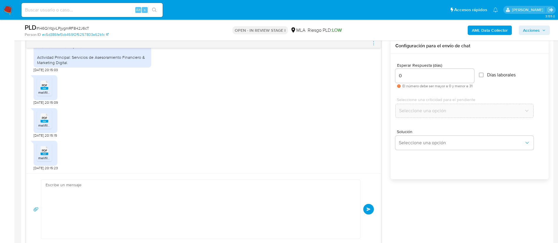
click at [374, 46] on span "menu-action" at bounding box center [373, 43] width 5 height 14
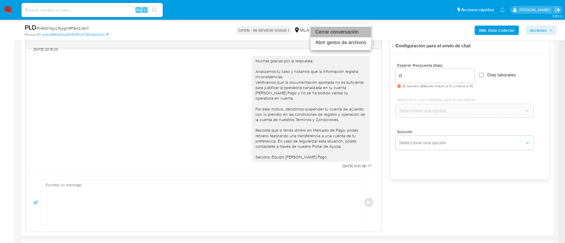
click at [339, 30] on li "Cerrar conversación" at bounding box center [341, 32] width 60 height 11
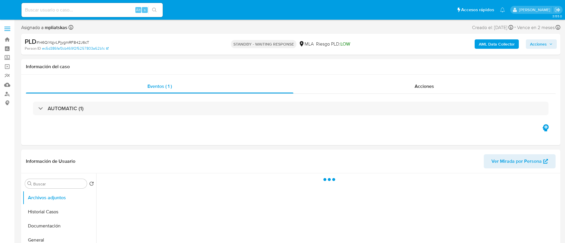
select select "10"
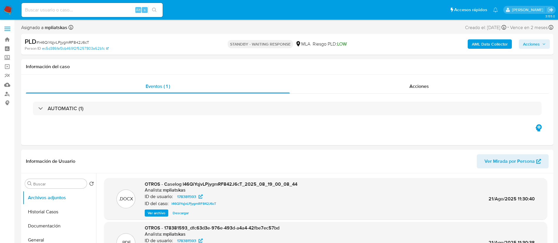
click at [127, 6] on input at bounding box center [91, 10] width 141 height 8
paste input "msdToR2feIh44CdIdNPDX1lj"
type input "msdToR2feIh44CdIdNPDX1lj"
click at [155, 10] on icon "search-icon" at bounding box center [154, 10] width 5 height 5
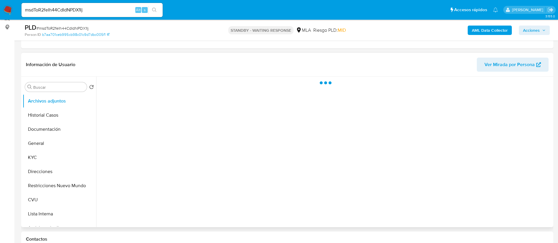
scroll to position [88, 0]
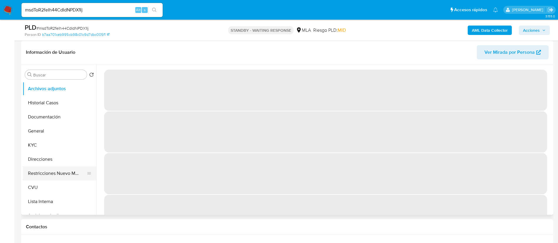
select select "10"
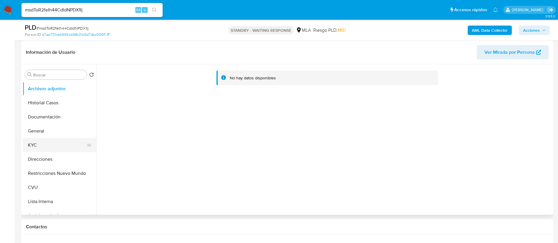
click at [55, 146] on button "KYC" at bounding box center [57, 145] width 69 height 14
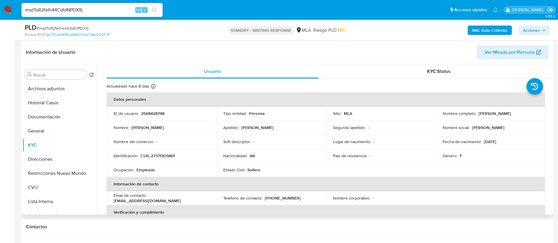
click at [148, 114] on p "2568428748" at bounding box center [152, 113] width 23 height 5
copy p "2568428748"
drag, startPoint x: 264, startPoint y: 196, endPoint x: 295, endPoint y: 196, distance: 31.5
click at [296, 196] on div "Teléfono de contacto : [PHONE_NUMBER]" at bounding box center [271, 198] width 96 height 5
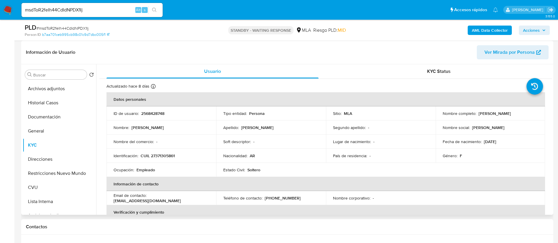
click at [150, 199] on p "[EMAIL_ADDRESS][DOMAIN_NAME]" at bounding box center [147, 200] width 67 height 5
click at [149, 207] on th "Verificación y cumplimiento" at bounding box center [325, 212] width 439 height 14
drag, startPoint x: 149, startPoint y: 199, endPoint x: 190, endPoint y: 197, distance: 41.2
click at [190, 197] on div "Email de contacto : [EMAIL_ADDRESS][DOMAIN_NAME]" at bounding box center [162, 198] width 96 height 11
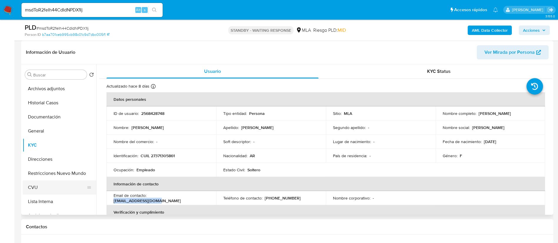
click at [45, 186] on button "CVU" at bounding box center [57, 188] width 69 height 14
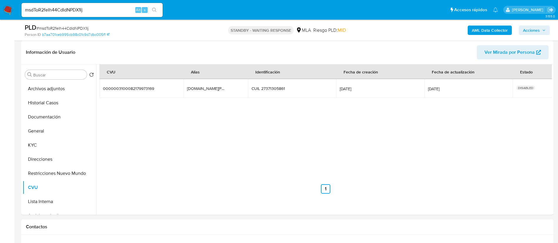
click at [119, 9] on input "msdToR2feIh44CdIdNPDX1lj" at bounding box center [91, 10] width 141 height 8
paste input "8kc6KwJwj5Xo7eWOuWwijJpD"
type input "8kc6KwJwj5Xo7eWOuWwijJpD"
click at [157, 10] on button "search-icon" at bounding box center [154, 10] width 12 height 8
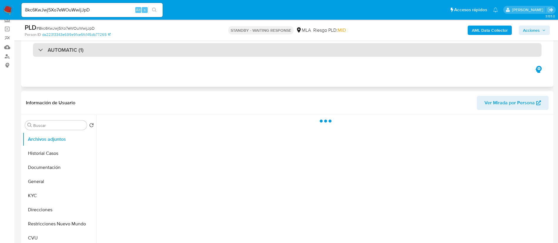
scroll to position [88, 0]
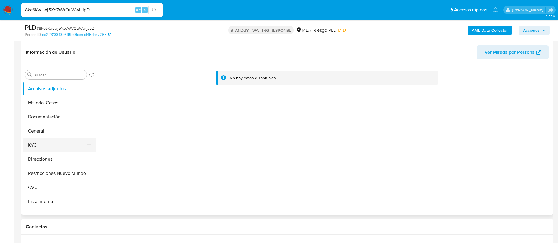
select select "10"
click at [66, 150] on button "KYC" at bounding box center [57, 145] width 69 height 14
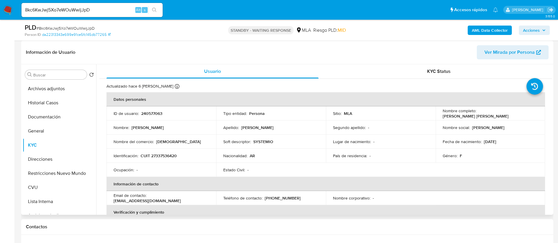
click at [142, 115] on p "240577063" at bounding box center [151, 113] width 21 height 5
copy p "240577063"
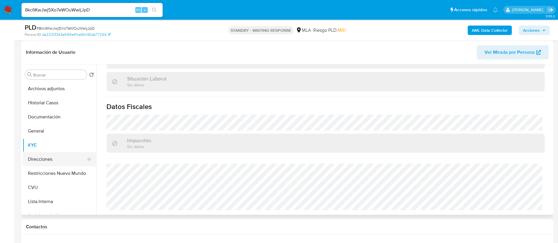
click at [48, 161] on button "Direcciones" at bounding box center [57, 159] width 69 height 14
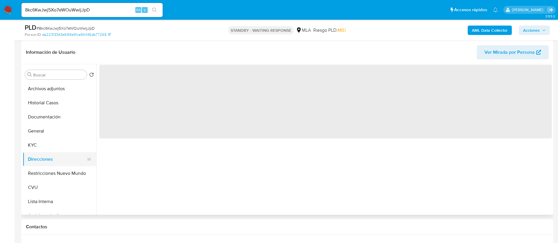
scroll to position [0, 0]
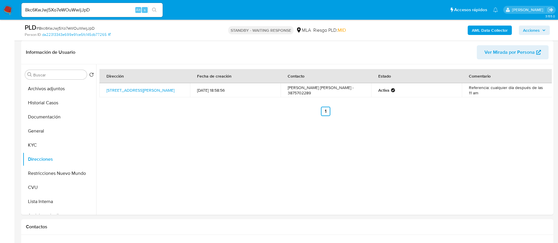
click at [94, 9] on input "8kc6KwJwj5Xo7eWOuWwijJpD" at bounding box center [91, 10] width 141 height 8
click at [93, 10] on input "8kc6KwJwj5Xo7eWOuWwijJpD" at bounding box center [91, 10] width 141 height 8
paste input "I46QiYqjvLPjygmRF842J6cT"
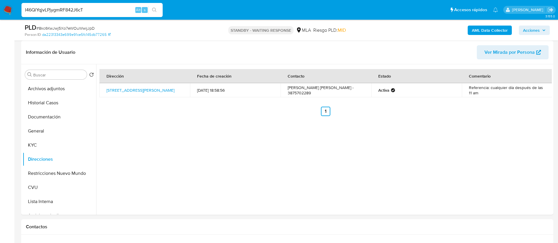
type input "I46QiYqjvLPjygmRF842J6cT"
click at [156, 11] on icon "search-icon" at bounding box center [154, 10] width 5 height 5
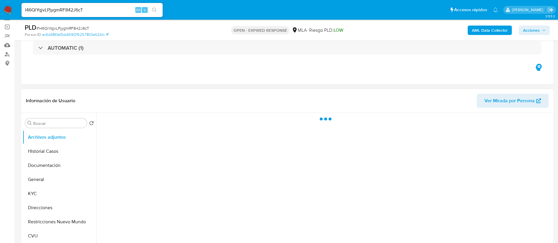
scroll to position [88, 0]
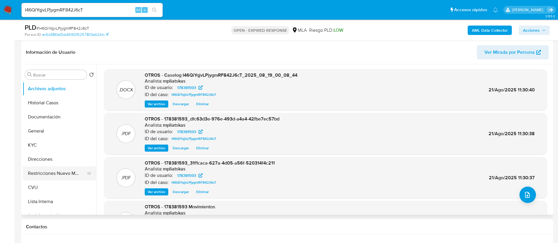
select select "10"
click at [53, 173] on button "Restricciones Nuevo Mundo" at bounding box center [57, 173] width 69 height 14
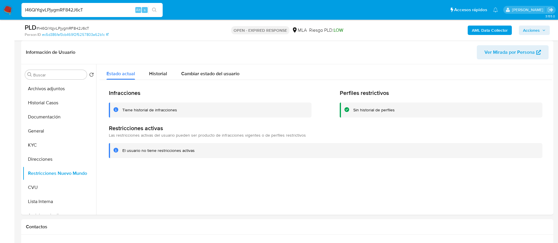
click at [120, 8] on input "I46QiYqjvLPjygmRF842J6cT" at bounding box center [91, 10] width 141 height 8
paste input "OEjQyeOLvuZyeILCehibK7hx"
type input "OEjQyeOLvuZyeILCehibK7hx"
click at [152, 8] on icon "search-icon" at bounding box center [154, 10] width 5 height 5
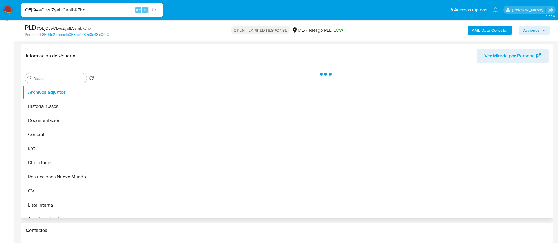
scroll to position [88, 0]
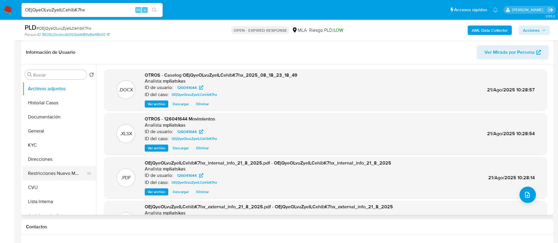
select select "10"
click at [51, 172] on button "Restricciones Nuevo Mundo" at bounding box center [57, 173] width 69 height 14
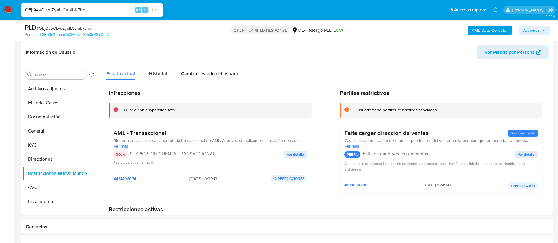
click at [107, 13] on input "OEjQyeOLvuZyeILCehibK7hx" at bounding box center [91, 10] width 141 height 8
paste input "i4cOkg6p0fa6vM1MkOGIA0WA"
type input "i4cOkg6p0fa6vM1MkOGIA0WA"
click at [149, 10] on button "search-icon" at bounding box center [154, 10] width 12 height 8
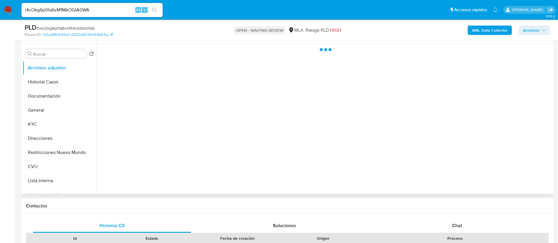
scroll to position [132, 0]
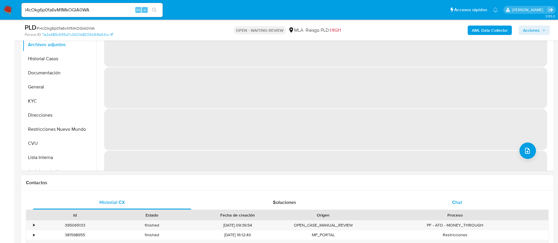
select select "10"
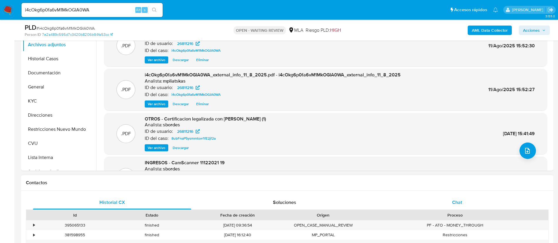
click at [440, 200] on div "Chat" at bounding box center [457, 203] width 158 height 14
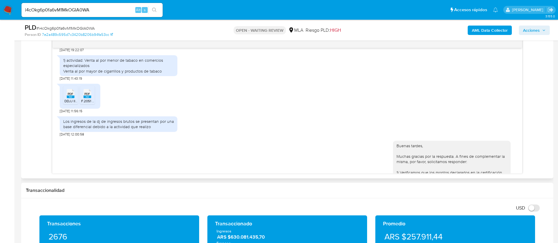
scroll to position [12, 0]
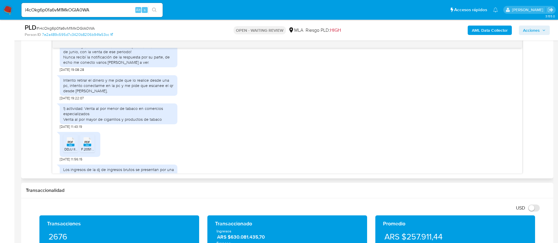
click at [68, 141] on span "PDF" at bounding box center [71, 142] width 6 height 4
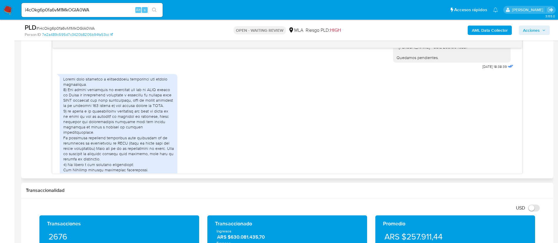
scroll to position [233, 0]
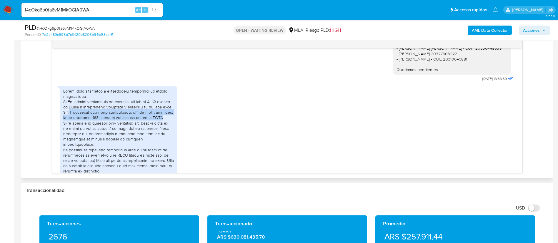
drag, startPoint x: 68, startPoint y: 118, endPoint x: 154, endPoint y: 122, distance: 86.6
click at [154, 122] on div at bounding box center [118, 148] width 111 height 118
click at [156, 140] on div at bounding box center [118, 148] width 111 height 118
drag, startPoint x: 73, startPoint y: 124, endPoint x: 156, endPoint y: 123, distance: 83.2
click at [156, 123] on div at bounding box center [118, 148] width 111 height 118
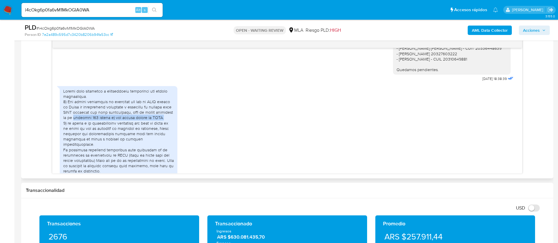
copy div "artículo 191 inciso b) del codigo fiscal de ARBA."
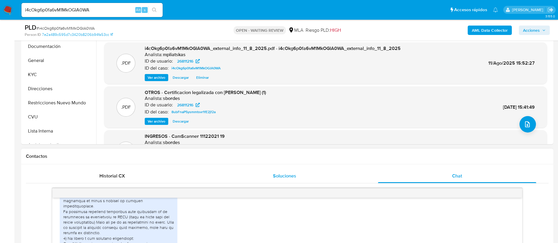
scroll to position [132, 0]
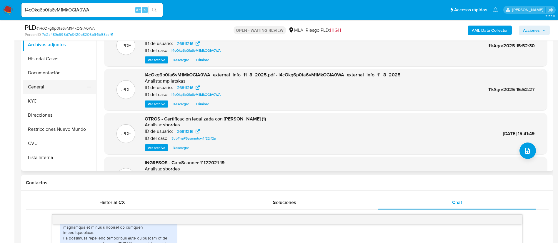
click at [62, 89] on button "General" at bounding box center [57, 87] width 69 height 14
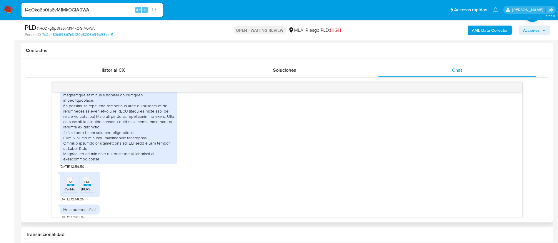
scroll to position [365, 0]
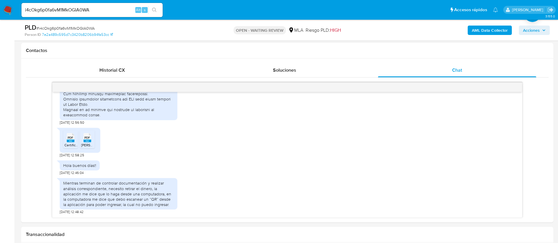
click at [115, 12] on input "i4cOkg6p0fa6vM1MkOGIA0WA" at bounding box center [91, 10] width 141 height 8
paste input "OEjQyeOLvuZyeILCehibK7hx"
type input "OEjQyeOLvuZyeILCehibK7hx"
click at [158, 7] on button "search-icon" at bounding box center [154, 10] width 12 height 8
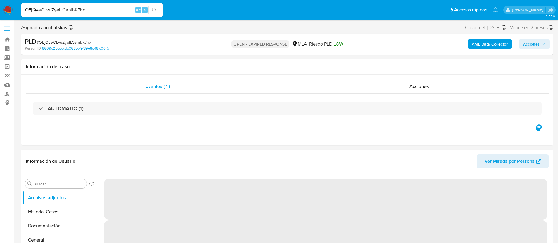
select select "10"
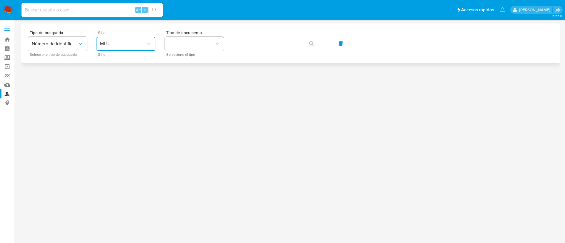
click at [150, 47] on button "MLU" at bounding box center [125, 44] width 59 height 14
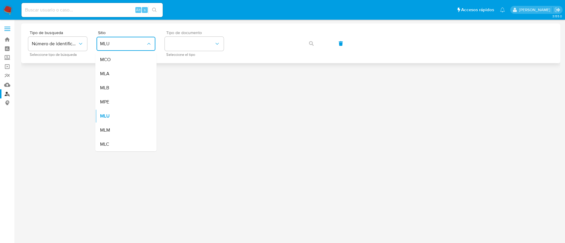
drag, startPoint x: 142, startPoint y: 73, endPoint x: 189, endPoint y: 53, distance: 51.1
click at [143, 72] on div "MLA" at bounding box center [124, 74] width 48 height 14
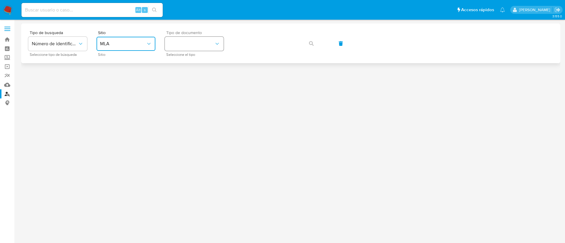
click at [197, 46] on button "identificationType" at bounding box center [194, 44] width 59 height 14
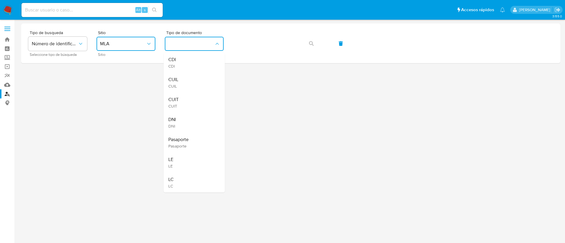
click at [180, 97] on div "CUIT CUIT" at bounding box center [192, 103] width 48 height 20
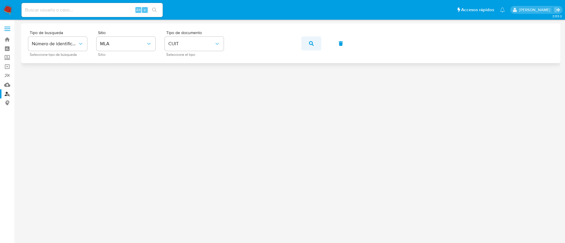
click at [308, 45] on button "button" at bounding box center [311, 43] width 20 height 14
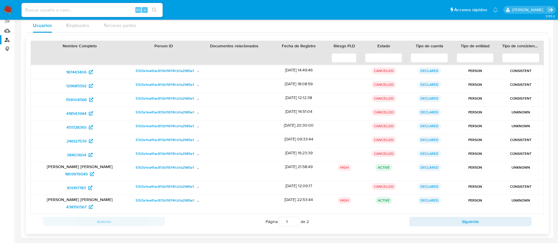
scroll to position [58, 0]
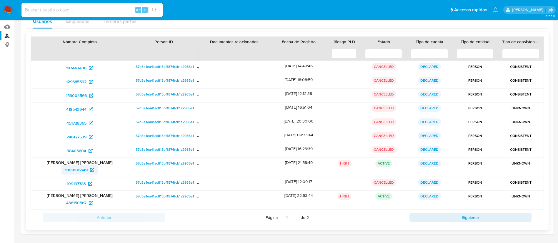
click at [76, 170] on span "1809976549" at bounding box center [76, 169] width 23 height 9
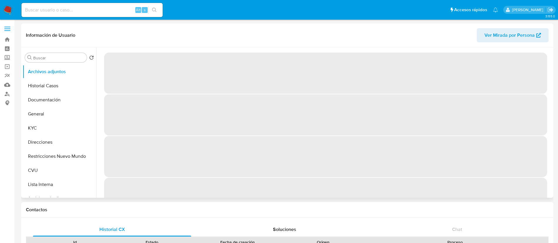
select select "10"
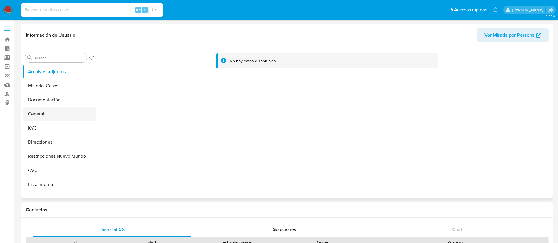
click at [56, 113] on button "General" at bounding box center [57, 114] width 69 height 14
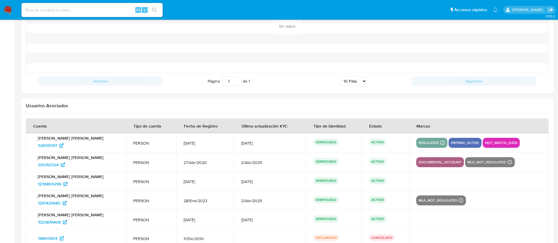
scroll to position [659, 0]
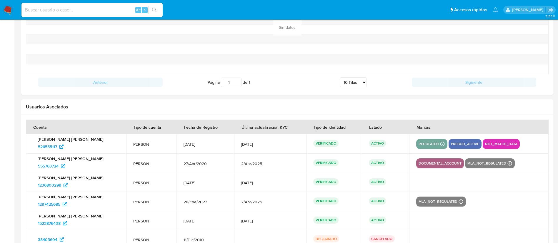
click at [52, 152] on td "[PERSON_NAME] [PERSON_NAME] 526555117" at bounding box center [76, 143] width 100 height 19
click at [53, 148] on span "526555117" at bounding box center [47, 146] width 19 height 9
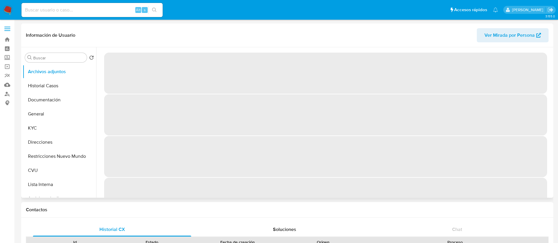
select select "10"
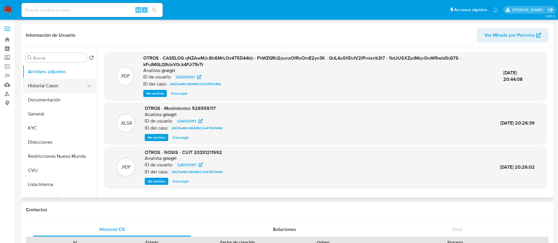
click at [51, 81] on button "Historial Casos" at bounding box center [57, 86] width 69 height 14
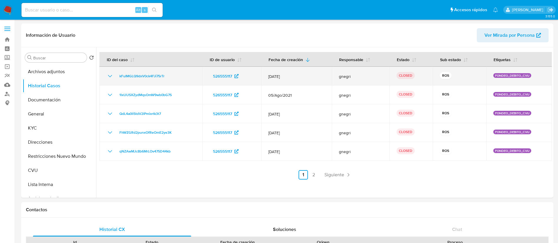
click at [109, 75] on icon "Mostrar/Ocultar" at bounding box center [109, 76] width 7 height 7
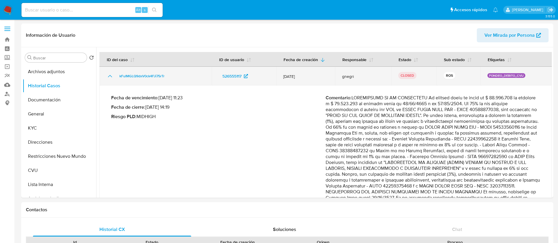
click at [109, 75] on icon "Mostrar/Ocultar" at bounding box center [109, 76] width 7 height 7
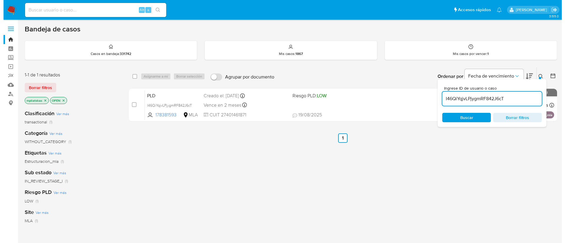
scroll to position [44, 0]
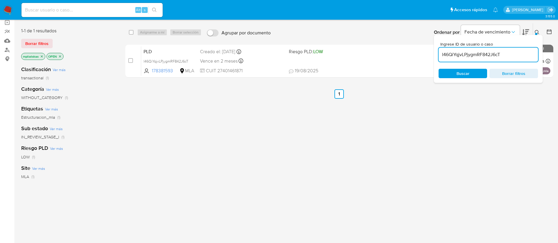
click at [454, 52] on input "I46QiYqjvLPjygmRF842J6cT" at bounding box center [488, 55] width 99 height 8
paste input "OEjQyeOLvuZyeILCehibK7hx"
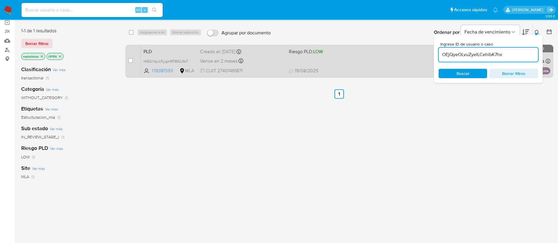
type input "OEjQyeOLvuZyeILCehibK7hx"
click at [129, 63] on div "case-item-checkbox" at bounding box center [130, 61] width 5 height 6
click at [130, 63] on input "checkbox" at bounding box center [130, 60] width 5 height 5
checkbox input "true"
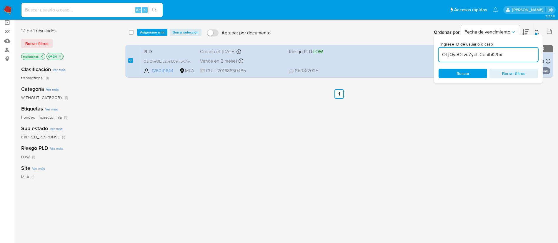
click at [456, 54] on input "OEjQyeOLvuZyeILCehibK7hx" at bounding box center [488, 55] width 99 height 8
click at [467, 54] on input "OEjQyeOLvuZyeILCehibK7hx" at bounding box center [488, 55] width 99 height 8
click at [459, 58] on input "OEjQyeOLvuZyeILCehibK7hx" at bounding box center [488, 55] width 99 height 8
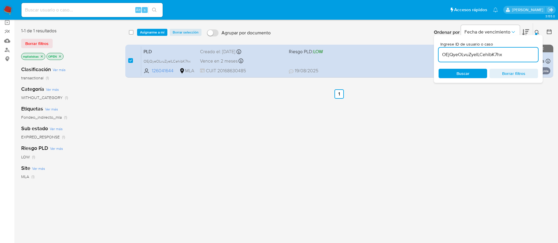
click at [459, 58] on input "OEjQyeOLvuZyeILCehibK7hx" at bounding box center [488, 55] width 99 height 8
paste input "I46QiYqjvLPjygmRF842J6cT"
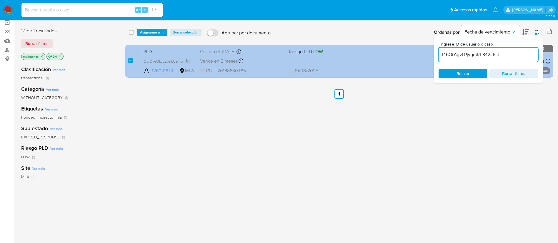
type input "I46QiYqjvLPjygmRF842J6cT"
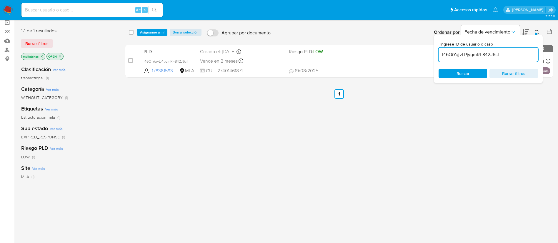
click at [131, 60] on input "checkbox" at bounding box center [130, 60] width 5 height 5
checkbox input "true"
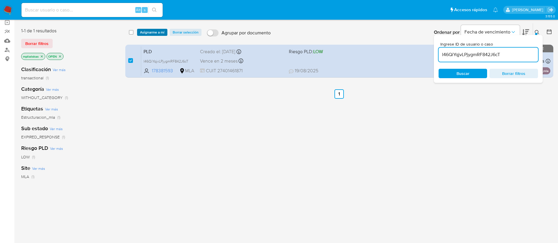
click at [147, 32] on span "Asignarme a mí" at bounding box center [152, 32] width 24 height 6
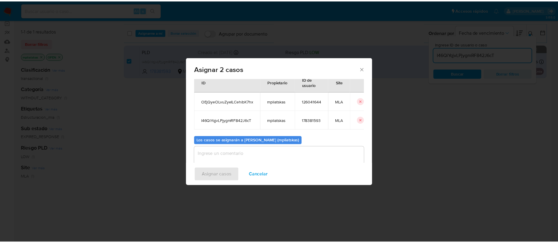
scroll to position [36, 0]
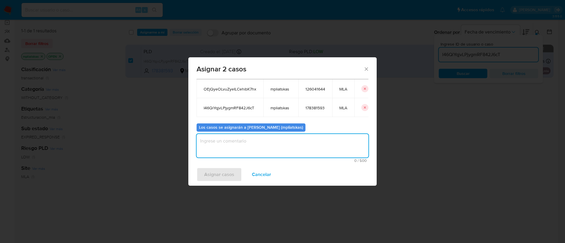
click at [268, 141] on textarea "assign-modal" at bounding box center [282, 146] width 172 height 24
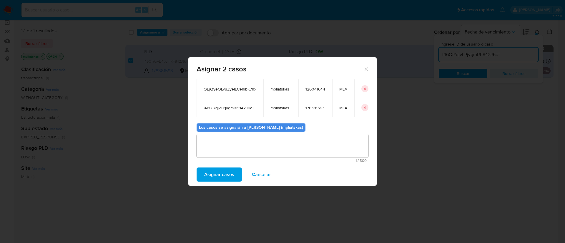
click at [229, 171] on span "Asignar casos" at bounding box center [219, 174] width 30 height 13
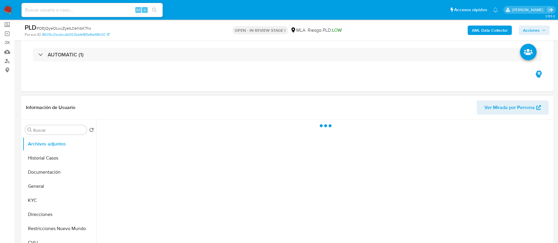
scroll to position [88, 0]
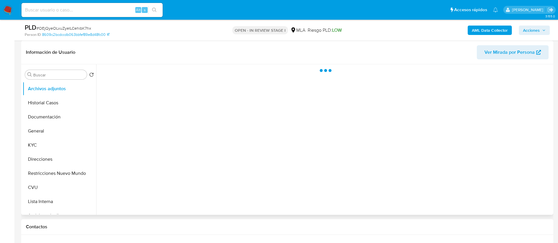
select select "10"
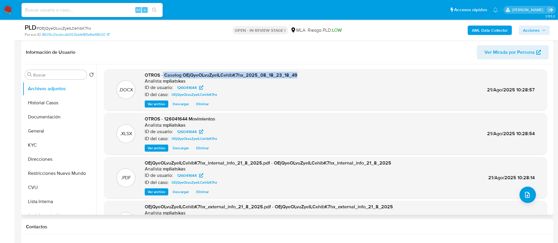
drag, startPoint x: 164, startPoint y: 75, endPoint x: 296, endPoint y: 79, distance: 133.0
click at [304, 74] on div ".DOCX OTROS - Caselog OEjQyeOLvuZyeILCehibK7hx_2025_08_18_23_18_49 Analista: mp…" at bounding box center [325, 90] width 437 height 36
copy span "Caselog OEjQyeOLvuZyeILCehibK7hx_2025_08_18_23_18_49"
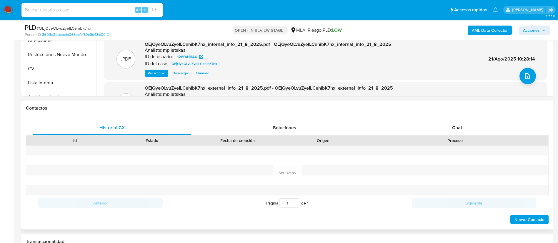
scroll to position [221, 0]
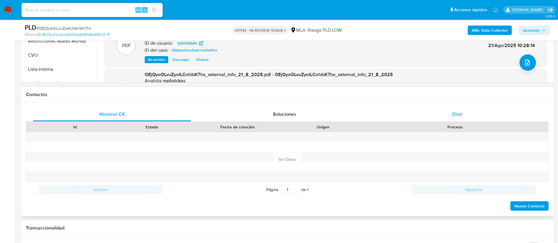
click at [436, 119] on div "Chat" at bounding box center [457, 114] width 158 height 14
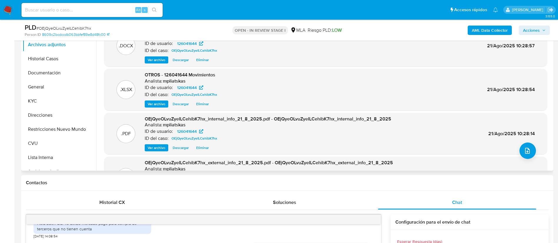
scroll to position [44, 0]
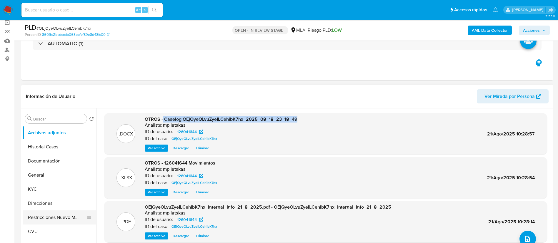
click at [70, 219] on button "Restricciones Nuevo Mundo" at bounding box center [57, 218] width 69 height 14
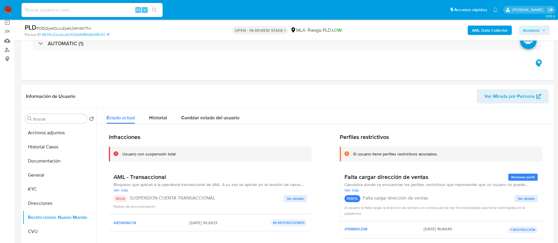
click at [533, 31] on span "Acciones" at bounding box center [531, 30] width 17 height 9
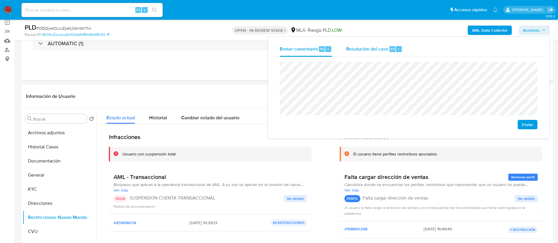
click at [384, 56] on div "Resolución del caso Alt r" at bounding box center [374, 48] width 56 height 15
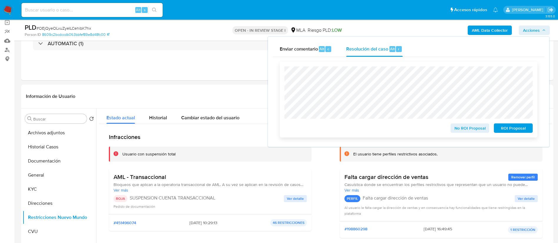
click at [500, 131] on span "ROI Proposal" at bounding box center [513, 128] width 31 height 8
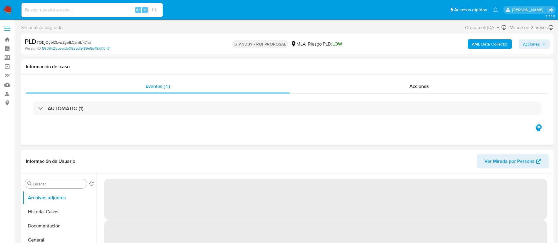
select select "10"
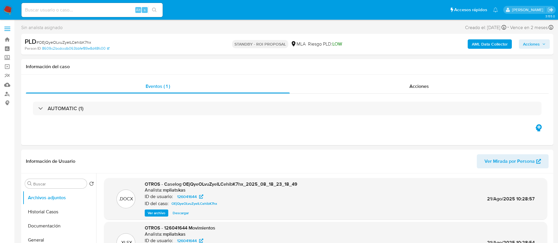
click at [128, 9] on input at bounding box center [91, 10] width 141 height 8
paste input "I46QiYqjvLPjygmRF842J6cT"
type input "I46QiYqjvLPjygmRF842J6cT"
click at [153, 9] on icon "search-icon" at bounding box center [154, 10] width 5 height 5
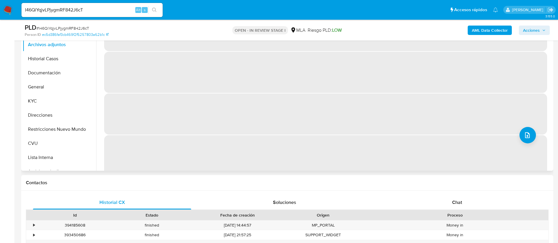
scroll to position [24, 0]
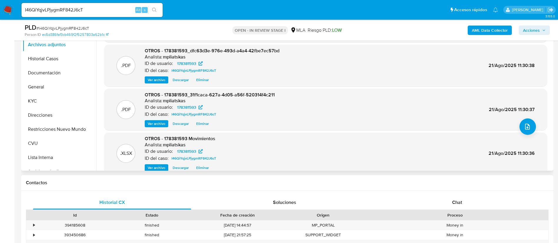
select select "10"
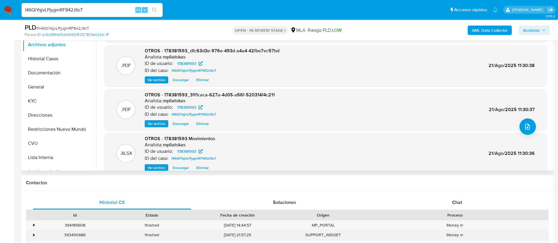
scroll to position [221, 0]
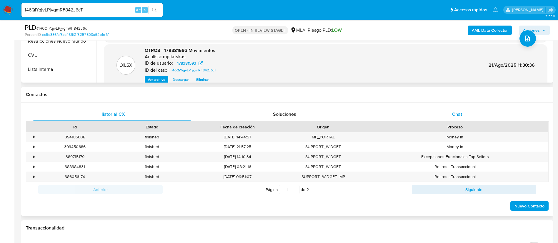
click at [449, 119] on div "Chat" at bounding box center [457, 114] width 158 height 14
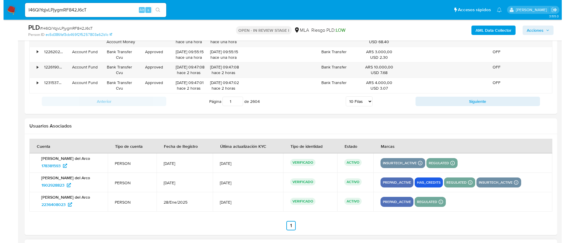
scroll to position [1073, 0]
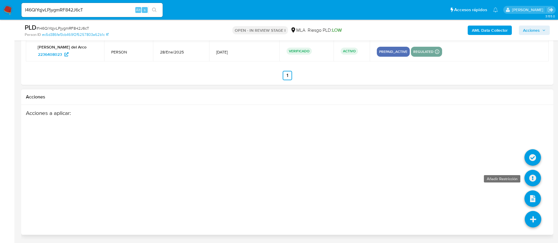
click at [535, 174] on icon at bounding box center [532, 178] width 16 height 16
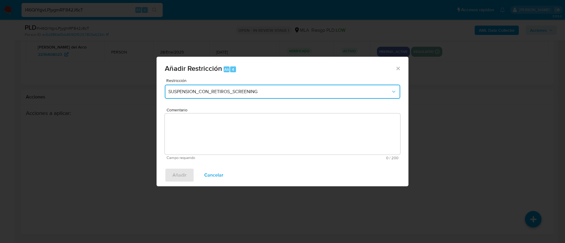
click at [248, 98] on button "SUSPENSION_CON_RETIROS_SCREENING" at bounding box center [282, 92] width 235 height 14
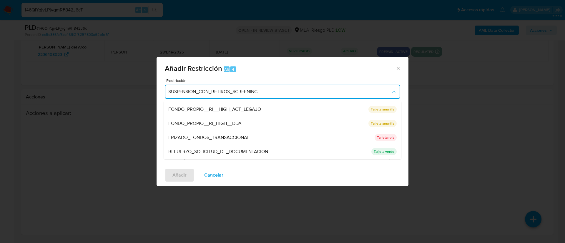
scroll to position [125, 0]
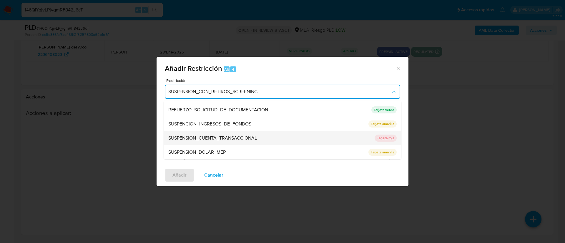
click at [234, 139] on span "SUSPENSION_CUENTA_TRANSACCIONAL" at bounding box center [212, 138] width 89 height 6
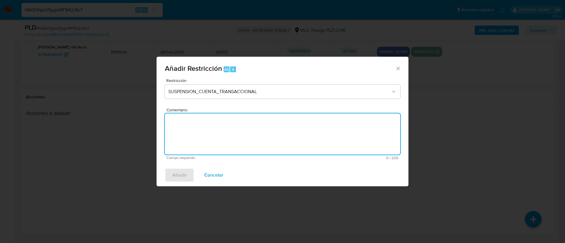
click at [234, 139] on textarea "Comentario" at bounding box center [282, 134] width 235 height 41
type textarea "AML"
click at [182, 175] on span "Añadir" at bounding box center [179, 175] width 14 height 13
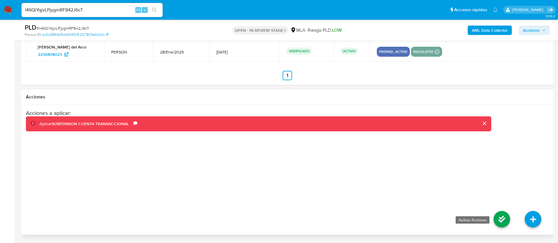
click at [498, 222] on icon at bounding box center [502, 219] width 16 height 16
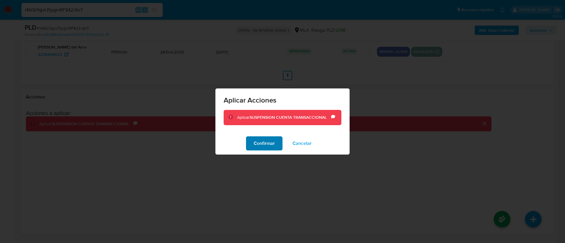
click at [271, 145] on span "Confirmar" at bounding box center [264, 143] width 21 height 13
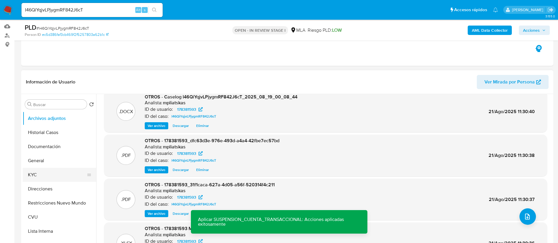
scroll to position [0, 0]
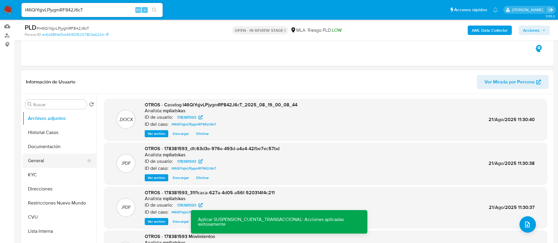
click at [56, 160] on button "General" at bounding box center [57, 161] width 69 height 14
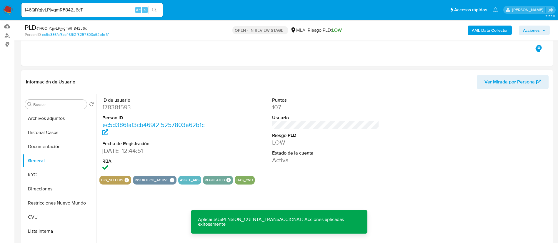
click at [109, 108] on dd "178381593" at bounding box center [155, 107] width 107 height 8
click at [108, 108] on dd "178381593" at bounding box center [155, 107] width 107 height 8
click at [115, 108] on dd "178381593" at bounding box center [155, 107] width 107 height 8
copy dd "178381593"
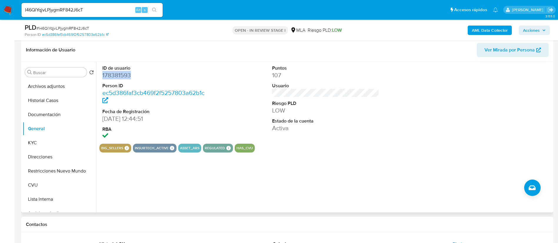
scroll to position [59, 0]
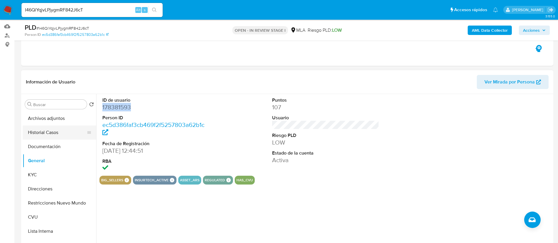
click at [60, 128] on button "Historial Casos" at bounding box center [57, 133] width 69 height 14
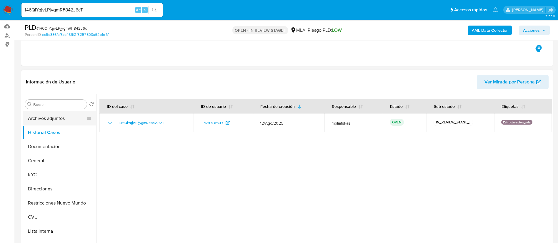
click at [69, 122] on button "Archivos adjuntos" at bounding box center [57, 118] width 69 height 14
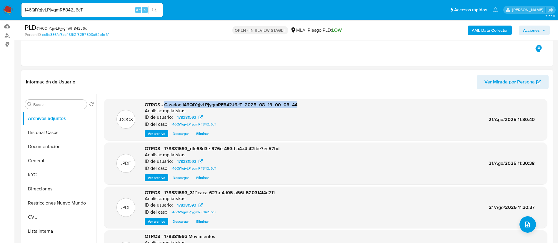
drag, startPoint x: 164, startPoint y: 106, endPoint x: 303, endPoint y: 100, distance: 139.3
click at [303, 100] on div ".DOCX OTROS - Caselog I46QiYqjvLPjygmRF842J6cT_2025_08_19_00_08_44 Analista: mp…" at bounding box center [325, 120] width 443 height 42
copy span "Caselog I46QiYqjvLPjygmRF842J6cT_2025_08_19_00_08_44"
click at [526, 33] on span "Acciones" at bounding box center [531, 30] width 17 height 9
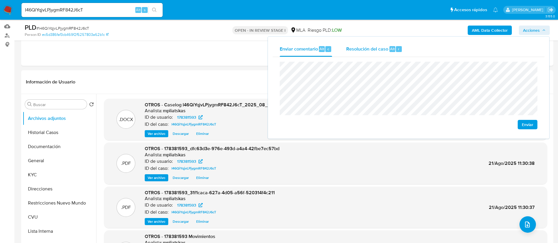
click at [365, 56] on div "Resolución del caso Alt r" at bounding box center [374, 48] width 56 height 15
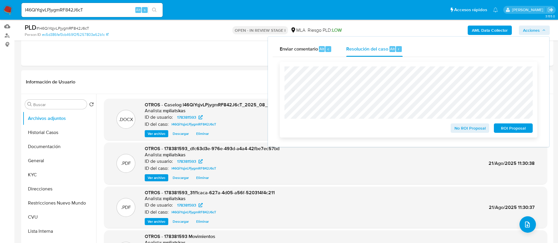
click at [505, 132] on span "ROI Proposal" at bounding box center [513, 128] width 31 height 8
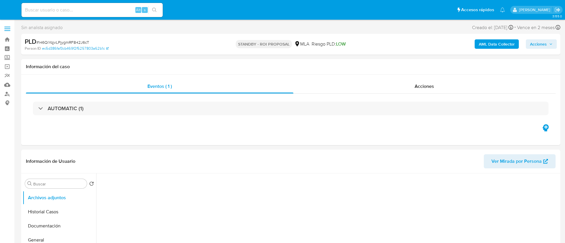
select select "10"
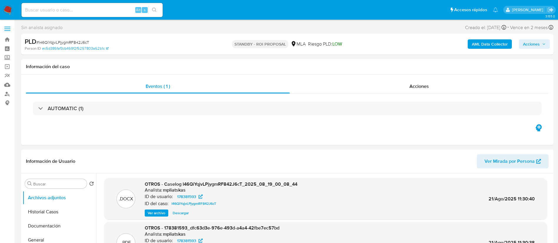
click at [127, 6] on input at bounding box center [91, 10] width 141 height 8
paste input "ayyVD3bpAkI1AWpGmn91hKi9"
type input "ayyVD3bpAkI1AWpGmn91hKi9"
click at [160, 7] on button "search-icon" at bounding box center [154, 10] width 12 height 8
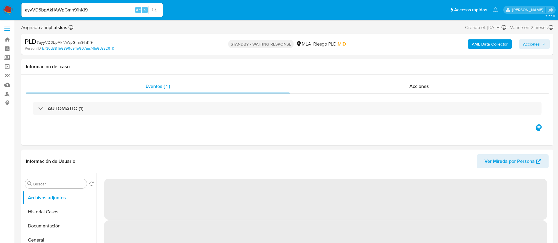
select select "10"
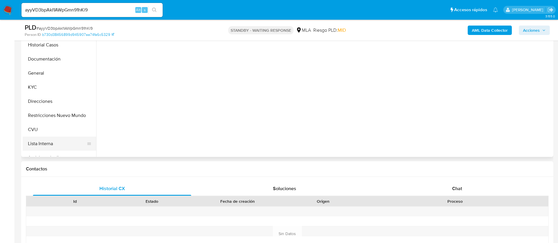
scroll to position [132, 0]
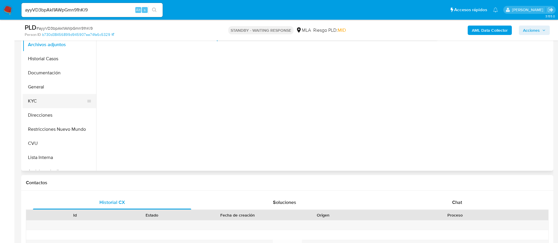
click at [43, 106] on button "KYC" at bounding box center [57, 101] width 69 height 14
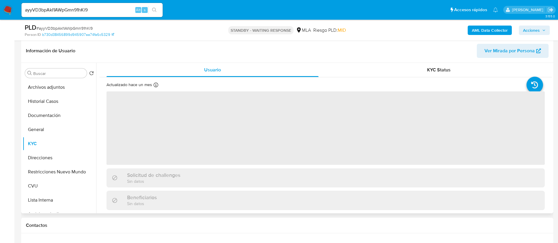
scroll to position [88, 0]
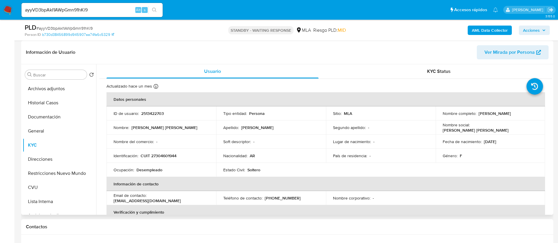
click at [156, 111] on p "2513422703" at bounding box center [152, 113] width 23 height 5
copy p "2513422703"
click at [43, 185] on button "CVU" at bounding box center [57, 188] width 69 height 14
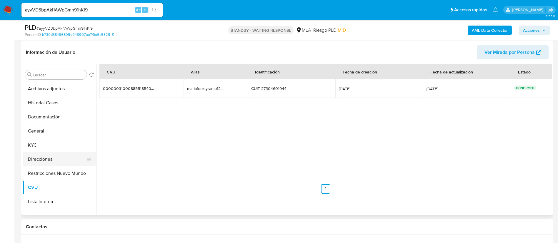
click at [41, 159] on button "Direcciones" at bounding box center [57, 159] width 69 height 14
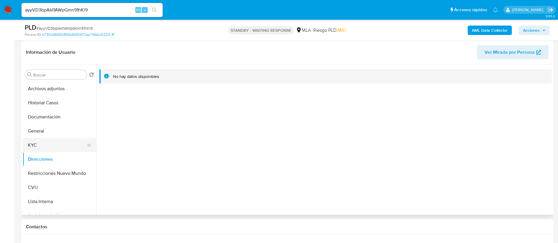
click at [27, 146] on button "KYC" at bounding box center [57, 145] width 69 height 14
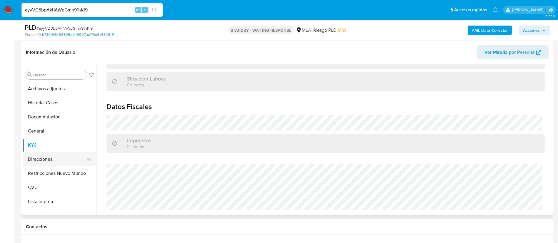
click at [47, 161] on button "Direcciones" at bounding box center [57, 159] width 69 height 14
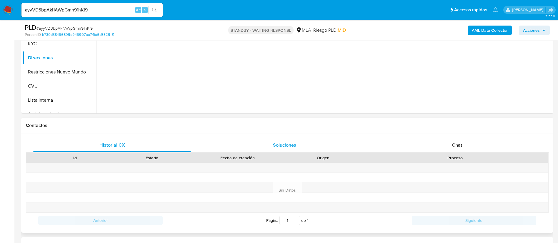
scroll to position [176, 0]
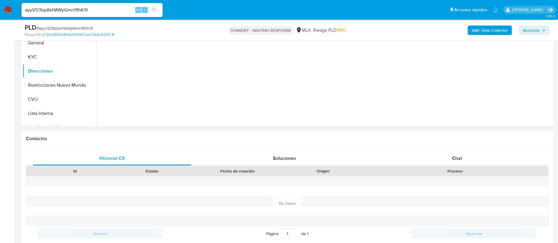
click at [110, 10] on input "ayyVD3bpAkI1AWpGmn91hKi9" at bounding box center [91, 10] width 141 height 8
paste input "FT6WUdduiVtFOTbLoJUnydt5"
type input "FT6WUdduiVtFOTbLoJUnydt5"
click at [154, 10] on icon "search-icon" at bounding box center [154, 10] width 5 height 5
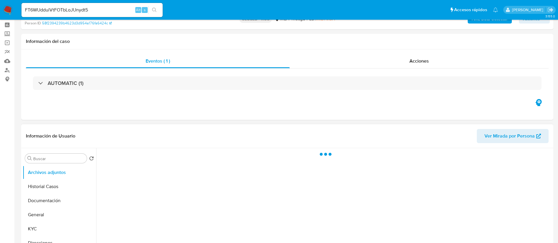
scroll to position [44, 0]
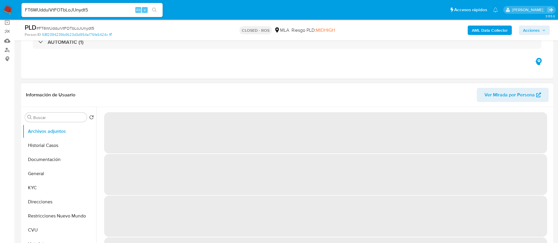
select select "10"
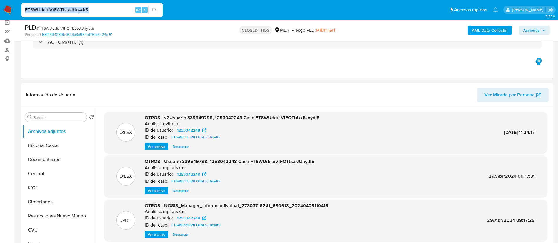
click at [135, 7] on div "FT6WUdduiVtFOTbLoJUnydt5 Alt s" at bounding box center [91, 10] width 141 height 14
click at [135, 7] on input "FT6WUdduiVtFOTbLoJUnydt5" at bounding box center [91, 10] width 141 height 8
click at [131, 8] on input "FT6WUdduiVtFOTbLoJUnydt5" at bounding box center [91, 10] width 141 height 8
paste input "5FbvrdLfaogCVVGGe3bxQRxH"
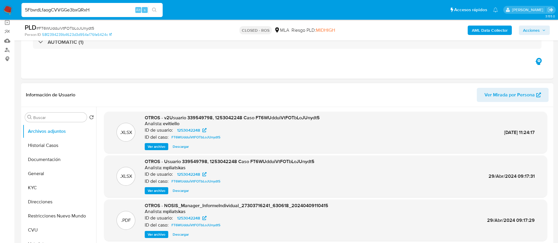
type input "5FbvrdLfaogCVVGGe3bxQRxH"
click at [149, 7] on button "search-icon" at bounding box center [154, 10] width 12 height 8
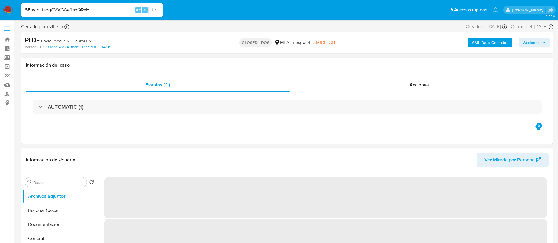
select select "10"
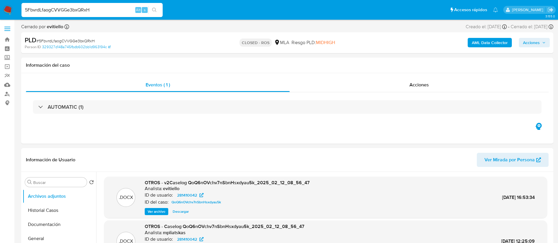
click at [106, 13] on input "5FbvrdLfaogCVVGGe3bxQRxH" at bounding box center [91, 10] width 141 height 8
click at [106, 11] on input "5FbvrdLfaogCVVGGe3bxQRxH" at bounding box center [91, 10] width 141 height 8
paste input "6t6g3qqFCZpnPrIQ2cYRkz3s"
type input "6t6g3qqFCZpnPrIQ2cYRkz3s"
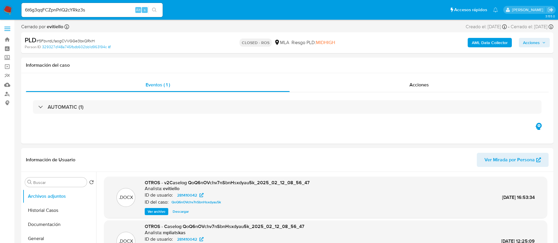
click at [151, 9] on button "search-icon" at bounding box center [154, 10] width 12 height 8
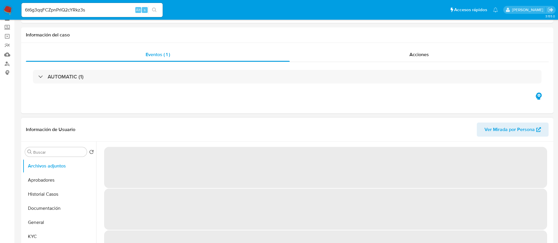
select select "10"
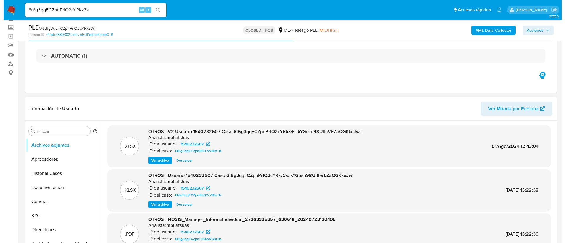
scroll to position [88, 0]
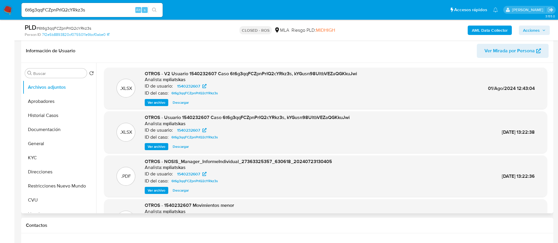
click at [157, 104] on span "Ver archivo" at bounding box center [157, 103] width 18 height 6
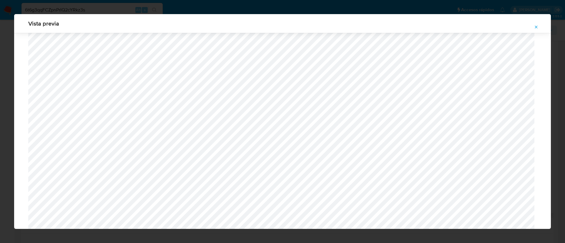
scroll to position [385, 0]
click at [536, 28] on icon "Attachment preview" at bounding box center [536, 27] width 5 height 5
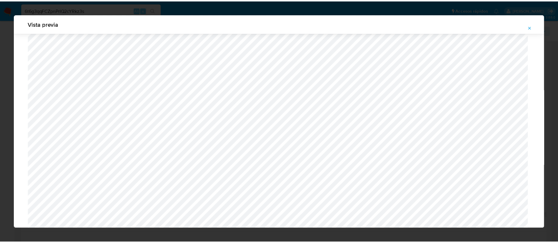
scroll to position [0, 0]
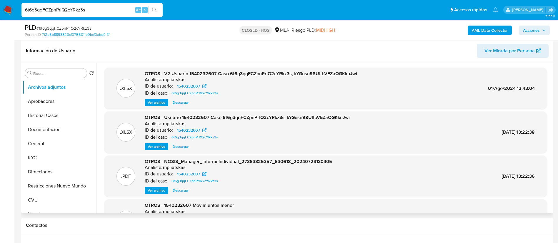
click at [101, 11] on input "6t6g3qqFCZpnPrIQ2cYRkz3s" at bounding box center [91, 10] width 141 height 8
paste input "IW20t1ZQXywqB5D2YJ01YPIj"
type input "IW20t1ZQXywqB5D2YJ01YPIj"
click at [152, 4] on div "IW20t1ZQXywqB5D2YJ01YPIj Alt s" at bounding box center [91, 10] width 141 height 14
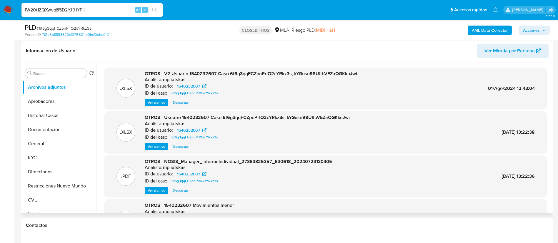
click at [152, 6] on button "search-icon" at bounding box center [154, 10] width 12 height 8
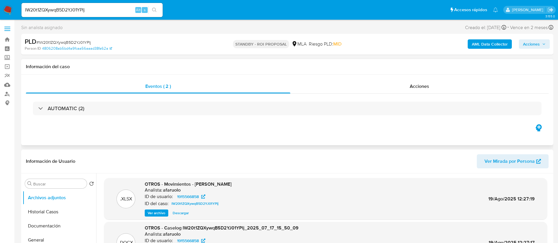
select select "10"
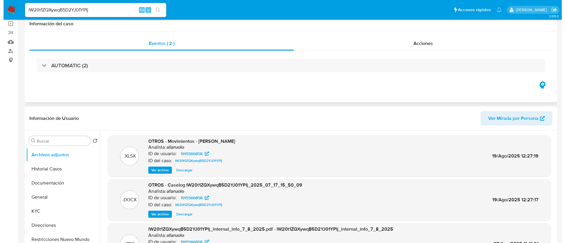
scroll to position [88, 0]
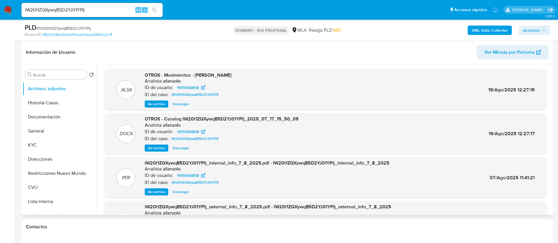
click at [161, 146] on span "Ver archivo" at bounding box center [157, 148] width 18 height 6
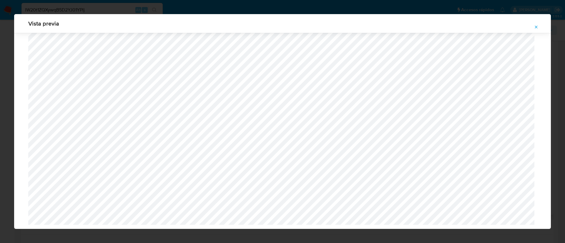
scroll to position [414, 0]
click at [534, 28] on icon "Attachment preview" at bounding box center [536, 27] width 5 height 5
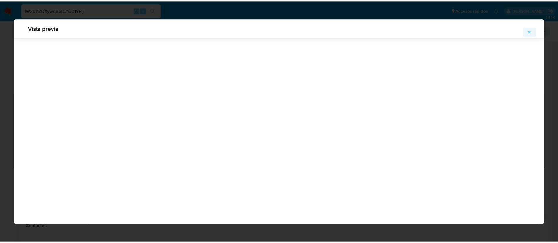
scroll to position [0, 0]
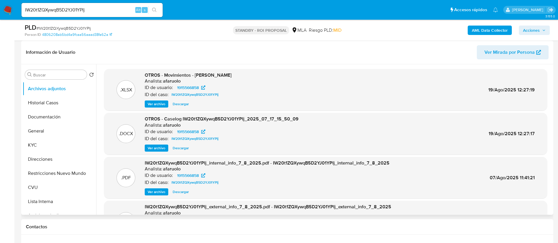
click at [13, 12] on nav "Pausado Ver notificaciones IW20t1ZQXywqB5D2YJ01YPIj Alt s Accesos rápidos Presi…" at bounding box center [279, 10] width 558 height 20
click at [8, 9] on img at bounding box center [8, 10] width 10 height 10
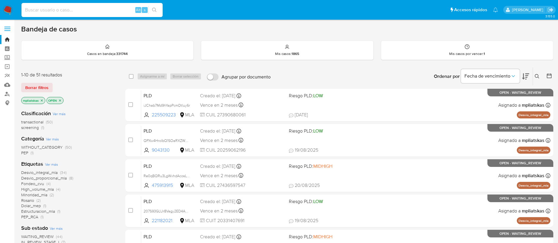
click at [124, 9] on input at bounding box center [91, 10] width 141 height 8
paste input "WP8D1PqtJIaW23dw17EQ7RYe"
type input "WP8D1PqtJIaW23dw17EQ7RYe"
click at [150, 7] on button "search-icon" at bounding box center [154, 10] width 12 height 8
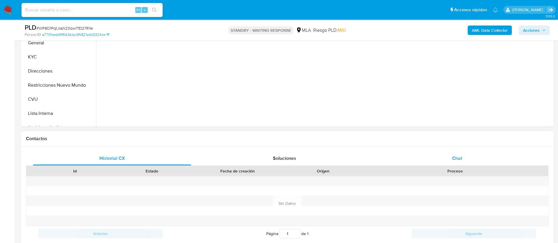
click at [425, 153] on div "Chat" at bounding box center [457, 158] width 158 height 14
select select "10"
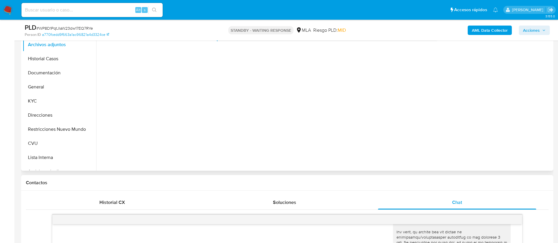
scroll to position [88, 0]
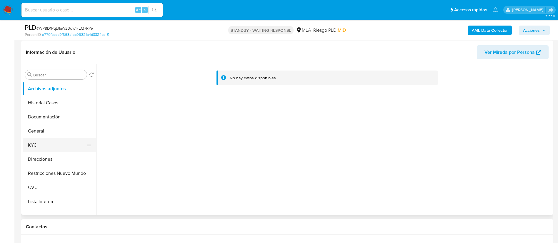
click at [47, 147] on button "KYC" at bounding box center [57, 145] width 69 height 14
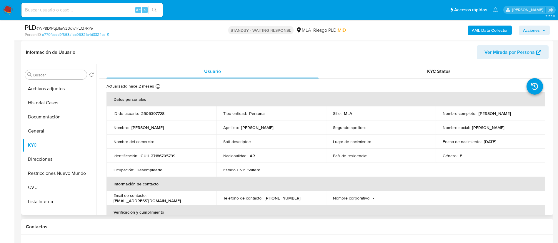
click at [151, 113] on p "2506397728" at bounding box center [152, 113] width 23 height 5
copy p "2506397728"
click at [37, 133] on button "General" at bounding box center [57, 131] width 69 height 14
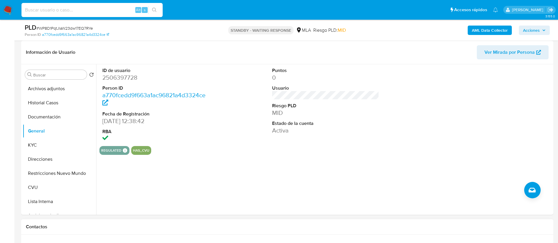
drag, startPoint x: 116, startPoint y: 8, endPoint x: 139, endPoint y: 13, distance: 23.3
click at [116, 8] on input at bounding box center [91, 10] width 141 height 8
paste input "qiUFGXukw6E8TgzSen4Upd1u"
type input "qiUFGXukw6E8TgzSen4Upd1u"
click at [150, 14] on div "qiUFGXukw6E8TgzSen4Upd1u Alt s" at bounding box center [91, 10] width 141 height 14
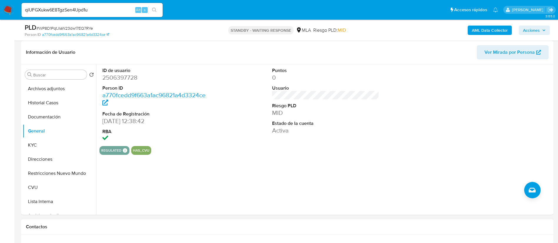
click at [151, 14] on button "search-icon" at bounding box center [154, 10] width 12 height 8
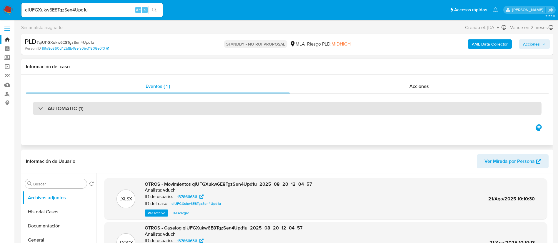
select select "10"
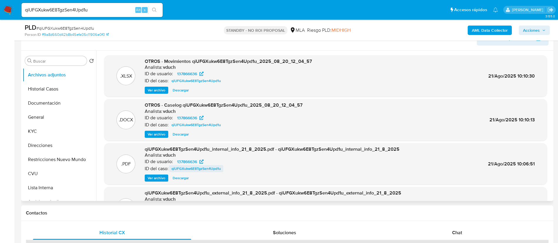
scroll to position [88, 0]
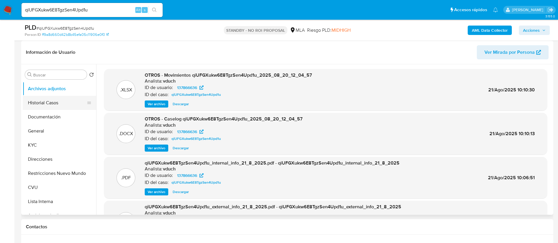
click at [57, 107] on button "Historial Casos" at bounding box center [57, 103] width 69 height 14
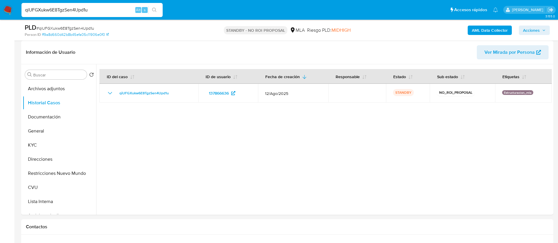
click at [119, 10] on input "qiUFGXukw6E8TgzSen4Upd1u" at bounding box center [91, 10] width 141 height 8
paste input "umH8y1VEFnfdhPumvemPW2ug"
type input "umH8y1VEFnfdhPumvemPW2ug"
click at [152, 9] on button "search-icon" at bounding box center [154, 10] width 12 height 8
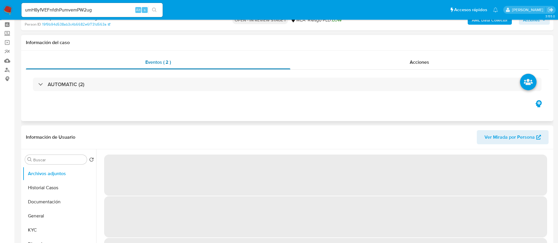
select select "10"
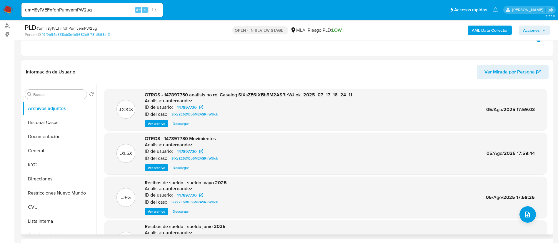
scroll to position [88, 0]
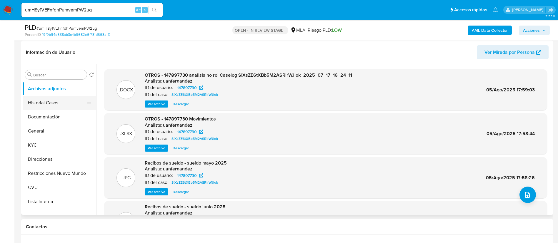
click at [57, 106] on button "Historial Casos" at bounding box center [57, 103] width 69 height 14
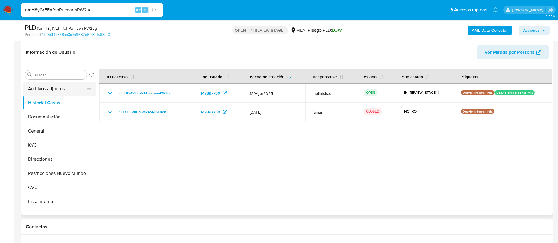
click at [54, 92] on button "Archivos adjuntos" at bounding box center [57, 89] width 69 height 14
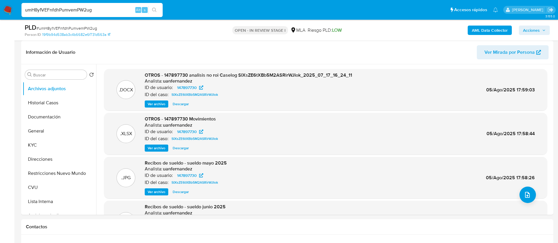
click at [127, 9] on input "umH8y1VEFnfdhPumvemPW2ug" at bounding box center [91, 10] width 141 height 8
click at [123, 11] on input "umH8y1VEFnfdhPumvemPW2ug" at bounding box center [91, 10] width 141 height 8
click at [123, 10] on input "umH8y1VEFnfdhPumvemPW2ug" at bounding box center [91, 10] width 141 height 8
paste input "cURnlcANs6XgC43beUj96EQX"
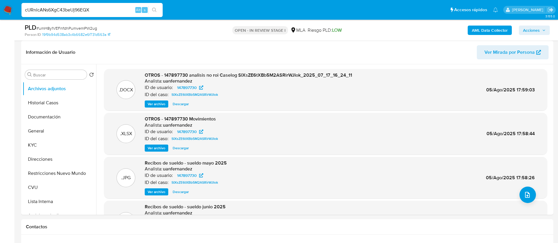
type input "cURnlcANs6XgC43beUj96EQX"
click at [153, 10] on icon "search-icon" at bounding box center [154, 10] width 5 height 5
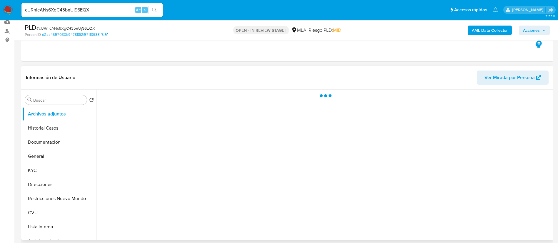
scroll to position [88, 0]
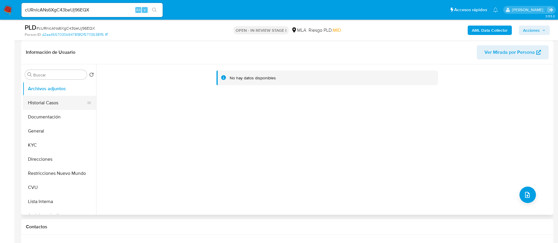
click at [49, 104] on button "Historial Casos" at bounding box center [57, 103] width 69 height 14
select select "10"
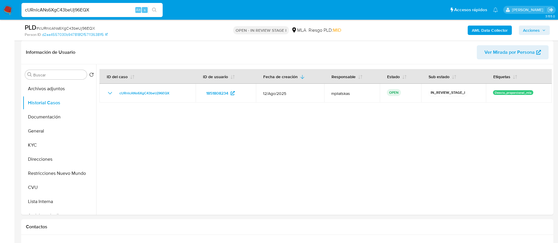
click at [87, 12] on input "cURnlcANs6XgC43beUj96EQX" at bounding box center [91, 10] width 141 height 8
paste input "WP8D1PqtJIaW23dw17EQ7RYe"
click at [148, 12] on input "WP8D1PqtJIaW23dw17EQ7RYe" at bounding box center [91, 10] width 141 height 8
type input "WP8D1PqtJIaW23dw17EQ7RYe"
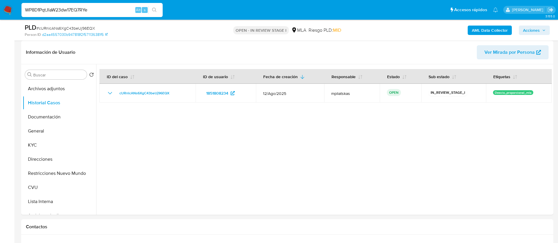
click at [151, 12] on button "search-icon" at bounding box center [154, 10] width 12 height 8
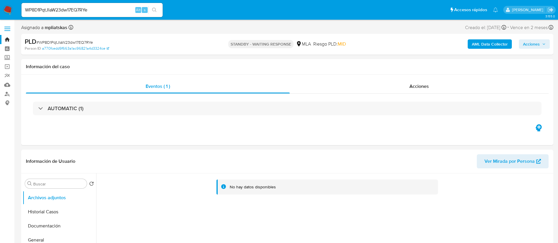
select select "10"
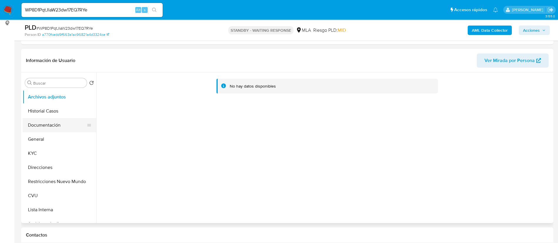
scroll to position [88, 0]
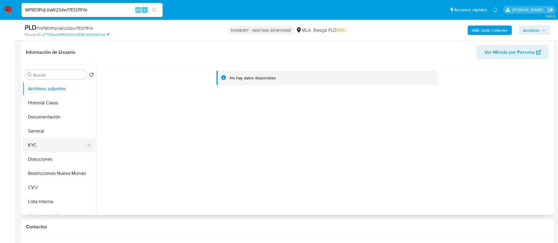
click at [53, 139] on button "KYC" at bounding box center [57, 145] width 69 height 14
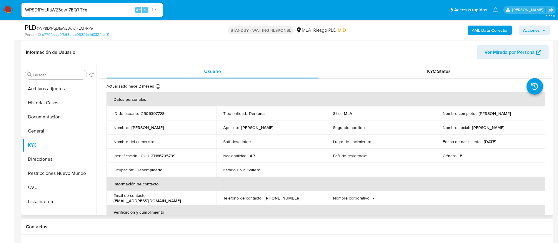
click at [143, 114] on p "2506397728" at bounding box center [152, 113] width 23 height 5
copy p "2506397728"
drag, startPoint x: 263, startPoint y: 196, endPoint x: 289, endPoint y: 199, distance: 26.3
click at [289, 199] on div "Teléfono de contacto : [PHONE_NUMBER]" at bounding box center [271, 198] width 96 height 5
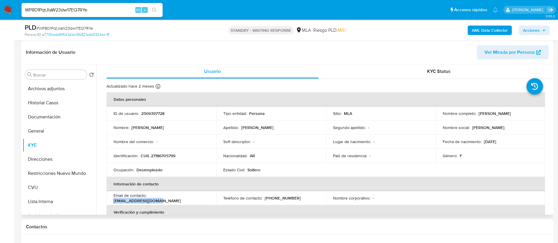
drag, startPoint x: 149, startPoint y: 198, endPoint x: 197, endPoint y: 198, distance: 47.7
click at [197, 198] on div "Email de contacto : [EMAIL_ADDRESS][DOMAIN_NAME]" at bounding box center [162, 198] width 96 height 11
click at [57, 188] on button "CVU" at bounding box center [57, 188] width 69 height 14
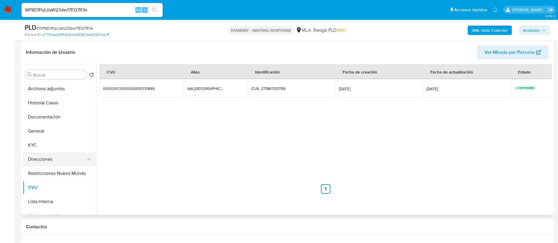
click at [50, 158] on button "Direcciones" at bounding box center [57, 159] width 69 height 14
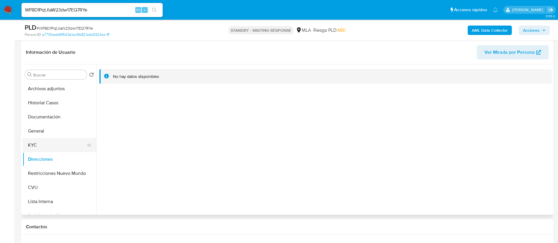
click at [50, 148] on button "KYC" at bounding box center [57, 145] width 69 height 14
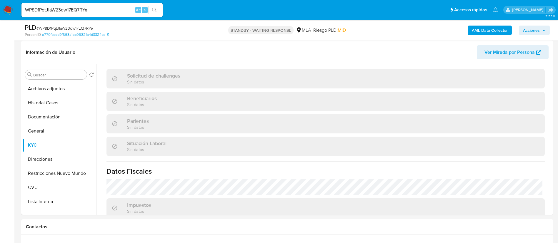
scroll to position [304, 0]
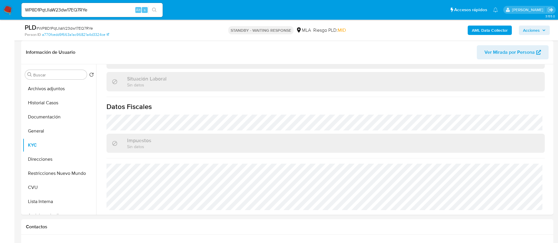
click at [128, 11] on input "WP8D1PqtJIaW23dw17EQ7RYe" at bounding box center [91, 10] width 141 height 8
paste input "fJl4nXyILDydG44FrkrTrZR2"
type input "fJl4nXyILDydG44FrkrTrZR2"
click at [147, 8] on div "s" at bounding box center [145, 10] width 6 height 6
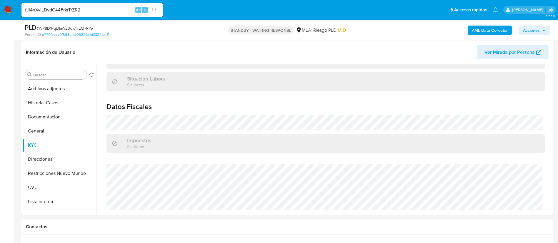
click at [151, 10] on button "search-icon" at bounding box center [154, 10] width 12 height 8
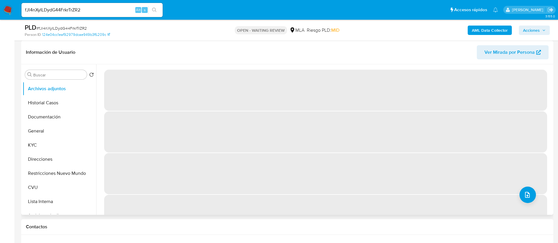
select select "10"
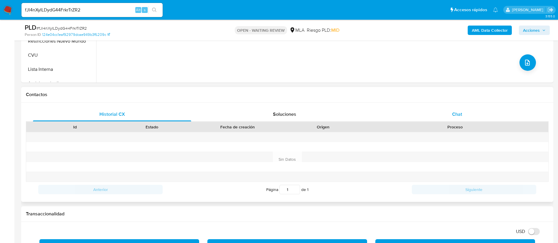
click at [462, 120] on div "Chat" at bounding box center [457, 114] width 158 height 14
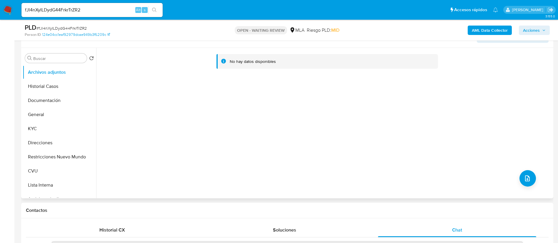
scroll to position [88, 0]
